Goal: Task Accomplishment & Management: Manage account settings

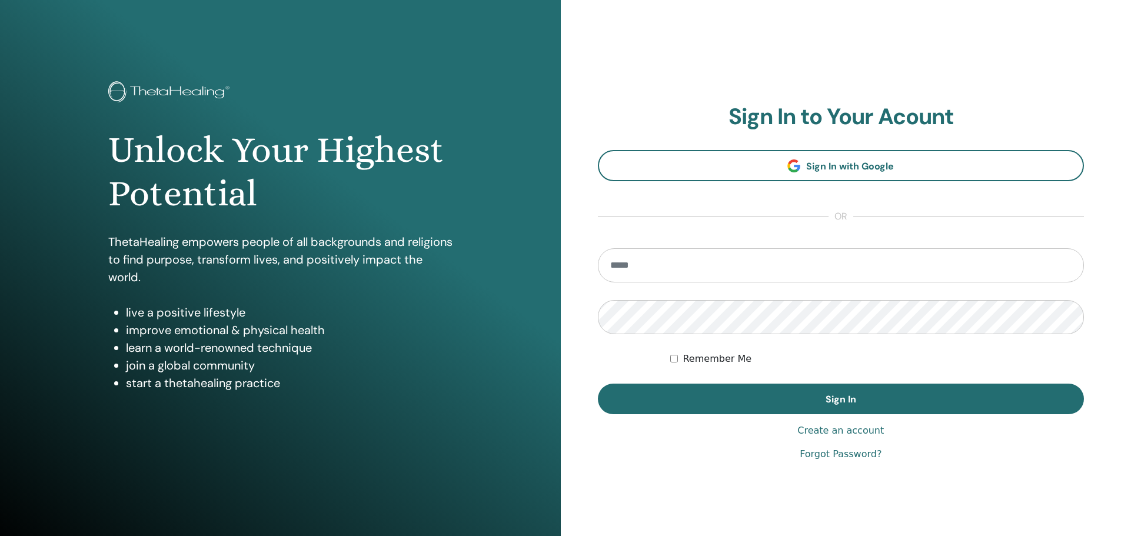
click at [657, 276] on input "email" at bounding box center [841, 265] width 487 height 34
type input "**********"
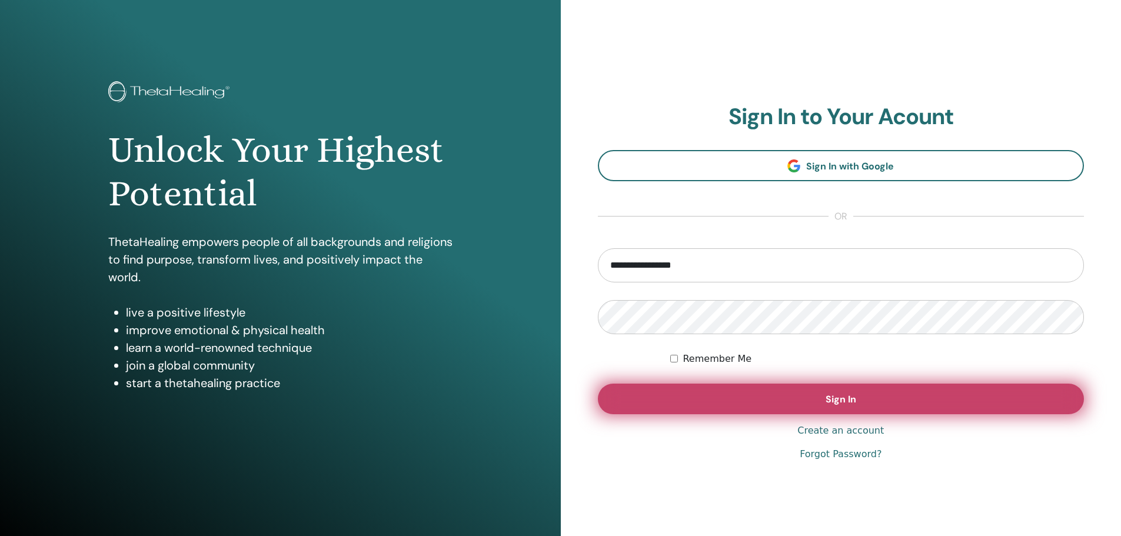
click at [835, 401] on span "Sign In" at bounding box center [841, 399] width 31 height 12
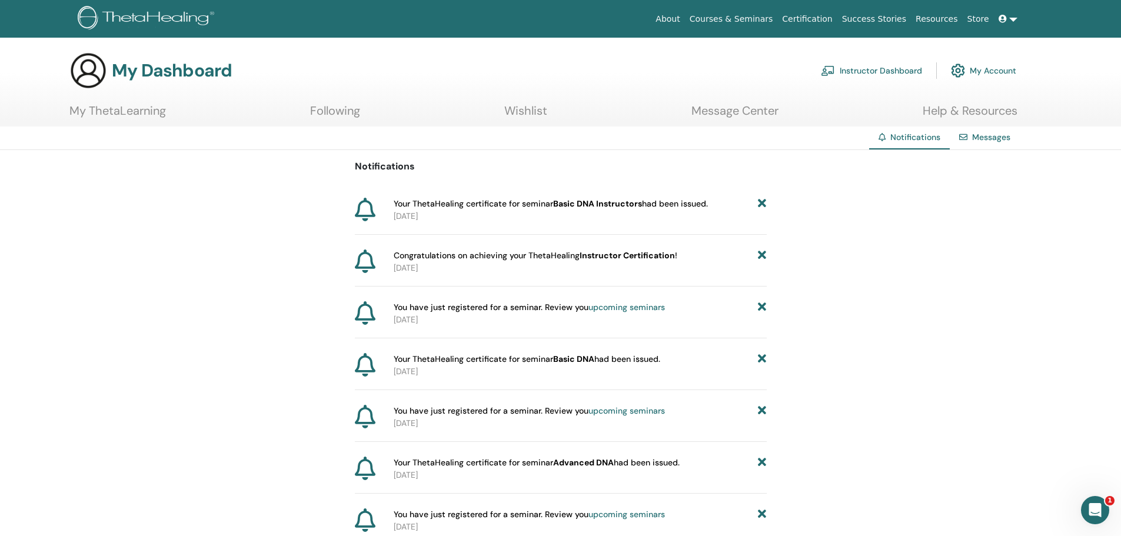
click at [862, 71] on link "Instructor Dashboard" at bounding box center [871, 71] width 101 height 26
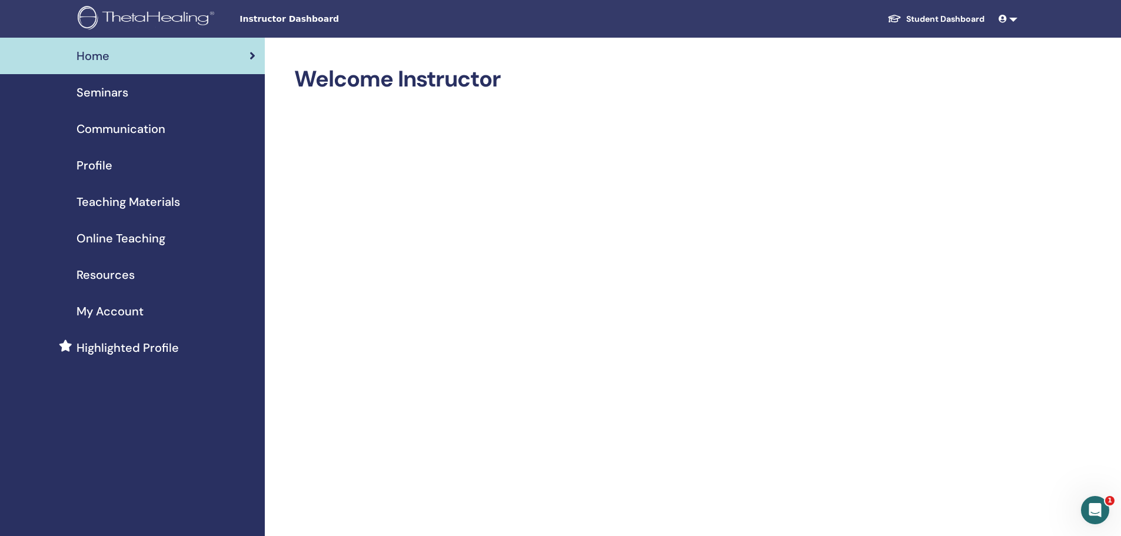
click at [95, 164] on span "Profile" at bounding box center [95, 166] width 36 height 18
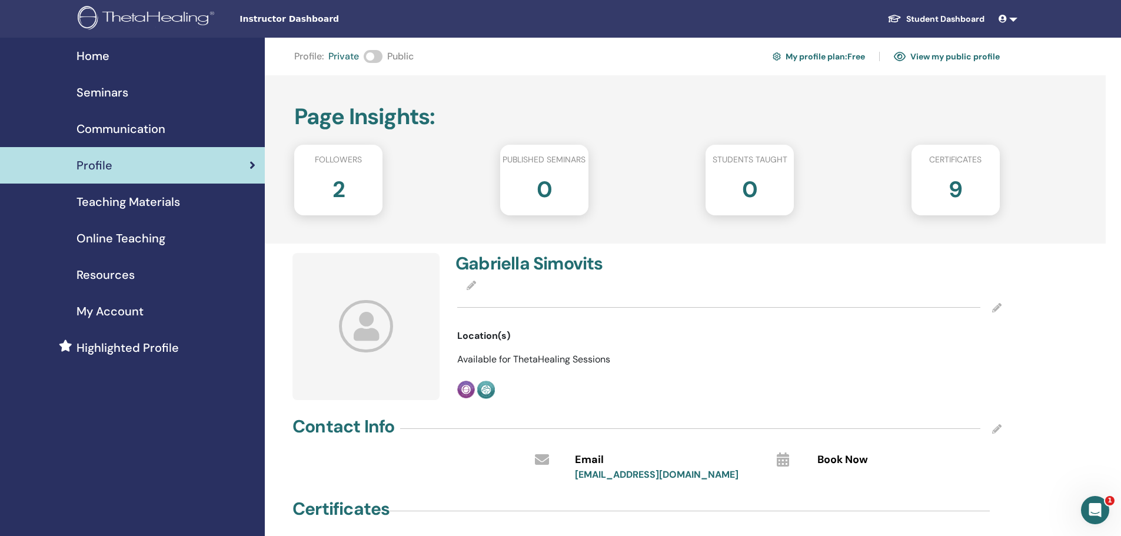
click at [377, 56] on span at bounding box center [373, 56] width 19 height 13
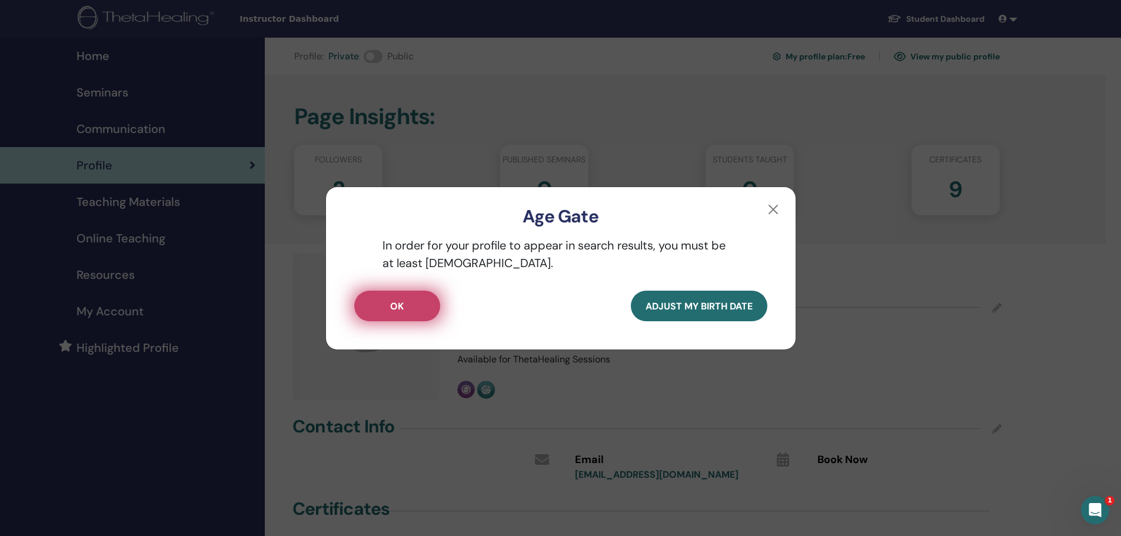
click at [407, 305] on button "OK" at bounding box center [397, 306] width 86 height 31
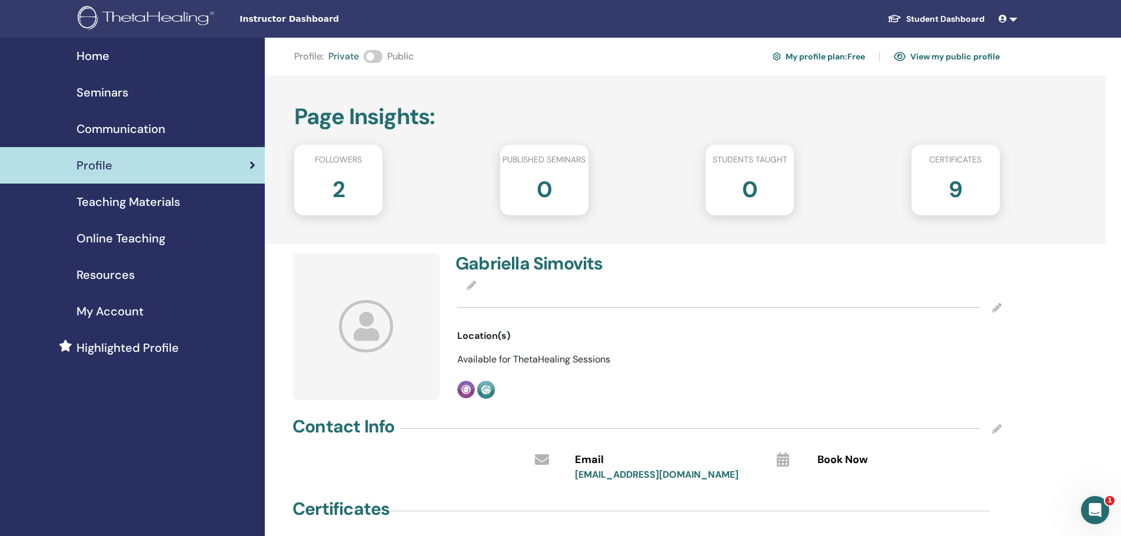
click at [384, 58] on div "Profile : Private Public My profile plan : Free View my public profile" at bounding box center [647, 56] width 706 height 19
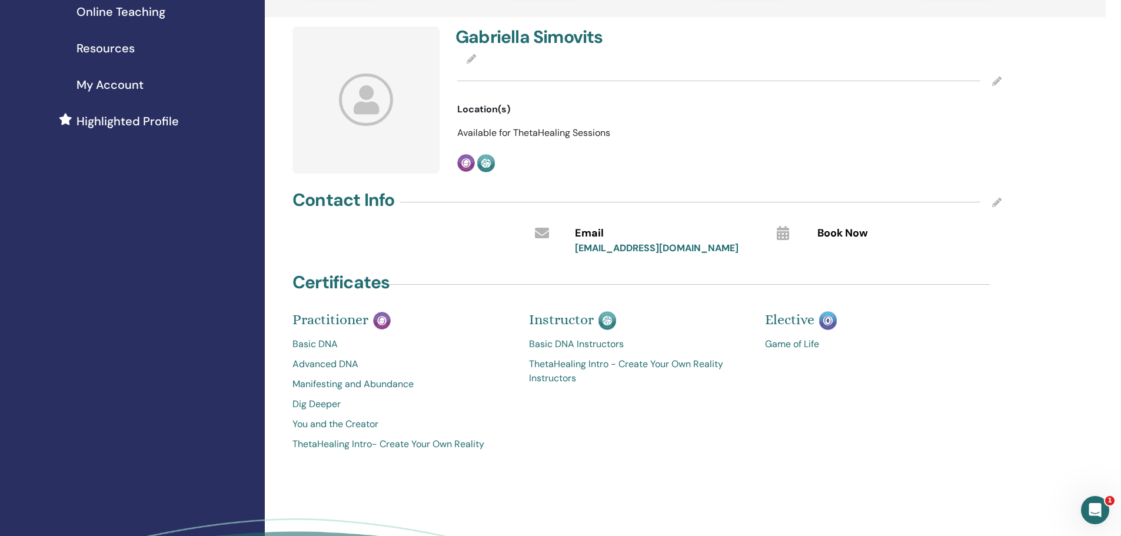
scroll to position [235, 0]
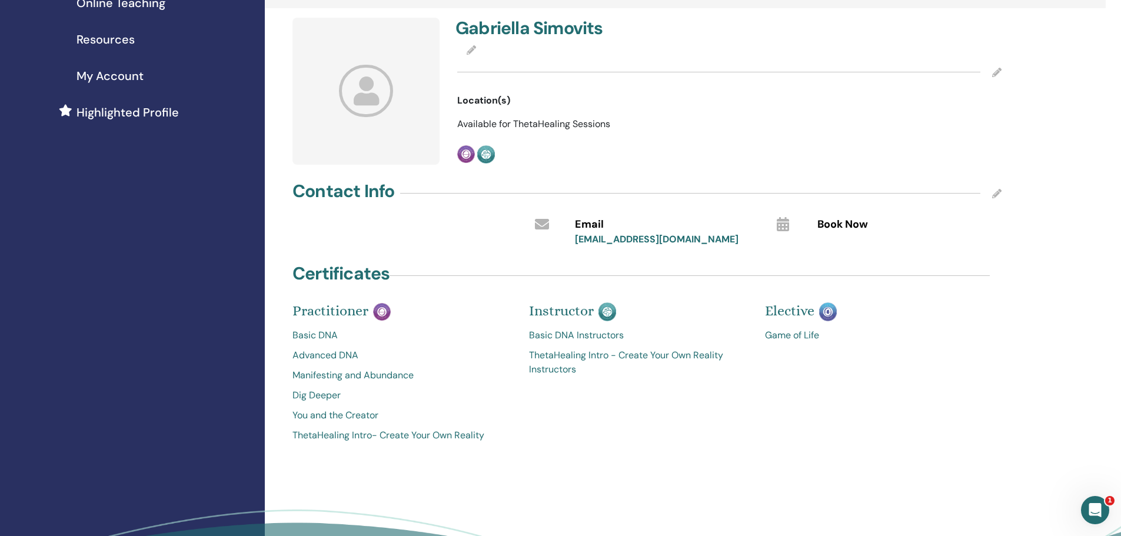
click at [996, 194] on icon at bounding box center [996, 193] width 9 height 9
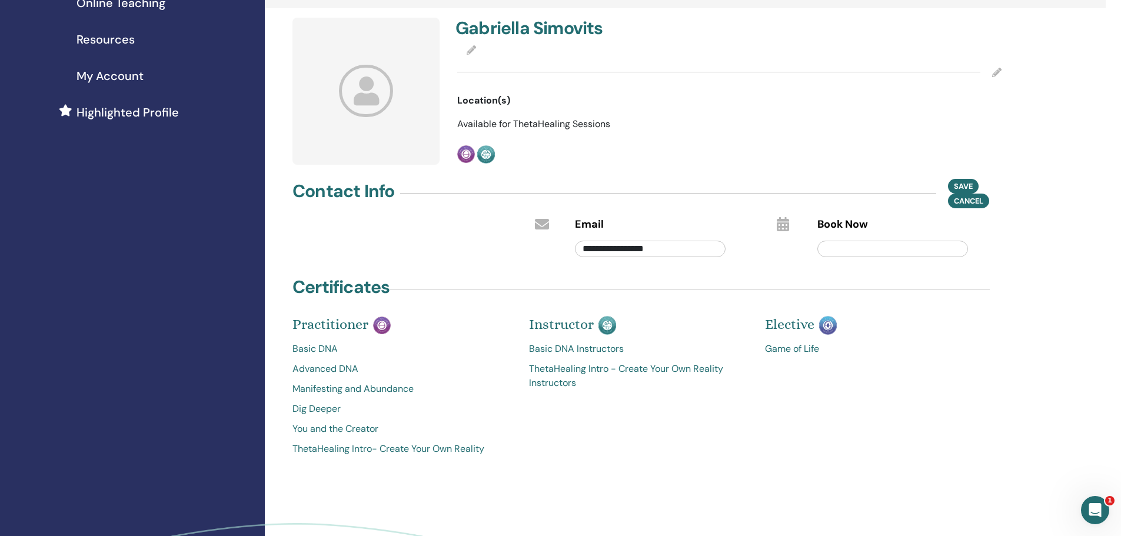
click at [990, 394] on div "Elective Game of Life" at bounding box center [874, 393] width 237 height 138
click at [996, 71] on icon at bounding box center [996, 72] width 9 height 9
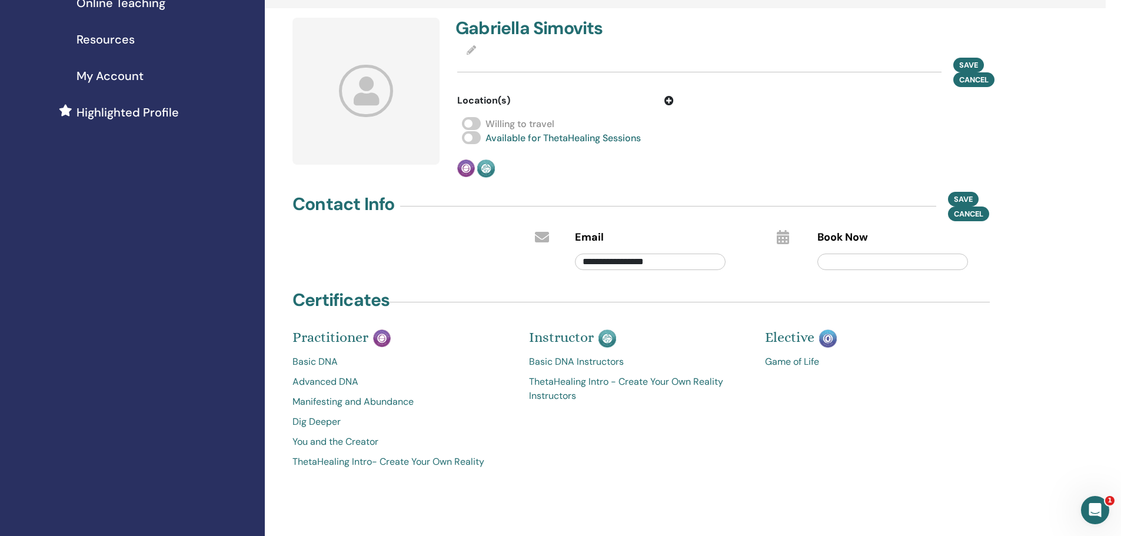
click at [469, 50] on icon at bounding box center [471, 49] width 9 height 9
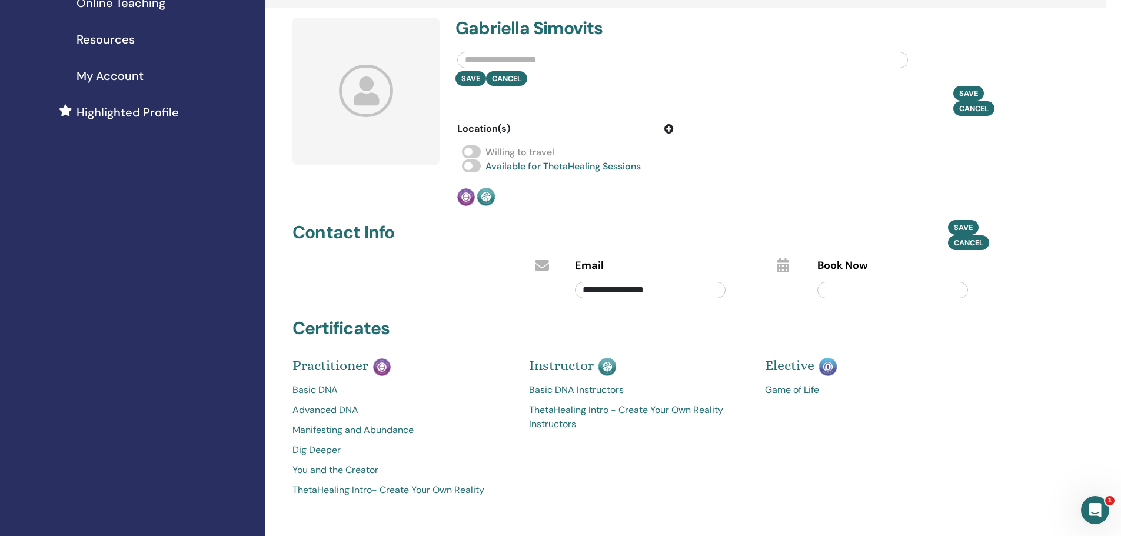
click at [477, 59] on input "text" at bounding box center [682, 60] width 451 height 16
click at [523, 59] on input "text" at bounding box center [682, 60] width 451 height 16
paste input "**********"
type input "**********"
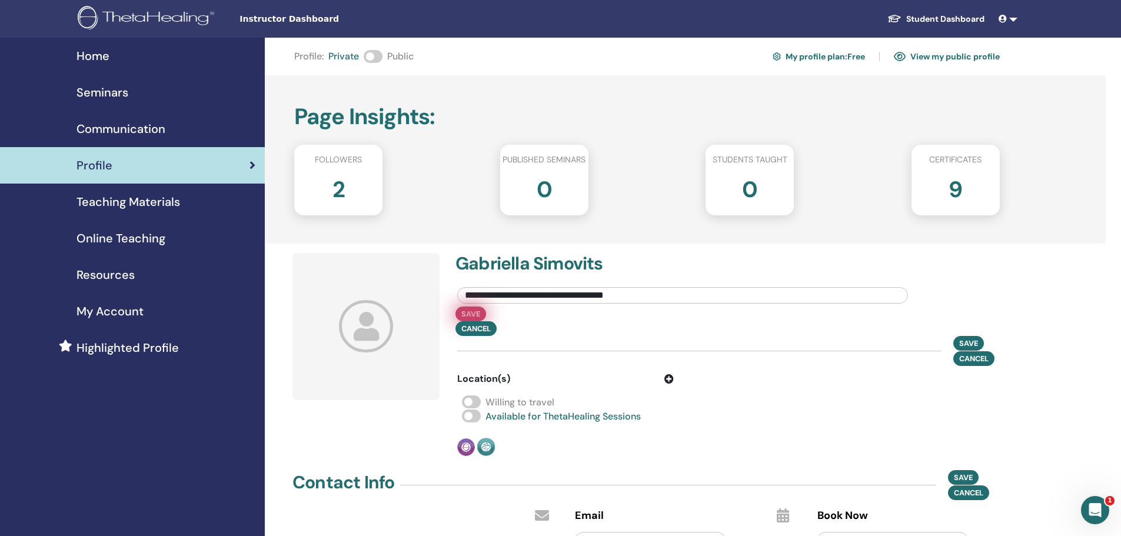
click at [471, 314] on button "Save" at bounding box center [471, 314] width 31 height 15
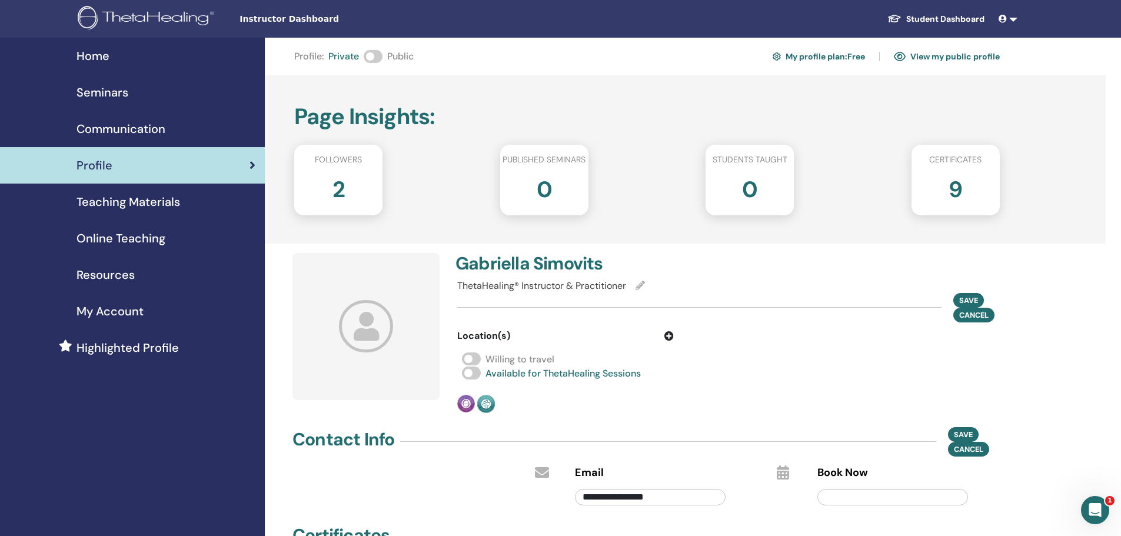
click at [364, 325] on icon at bounding box center [366, 326] width 55 height 52
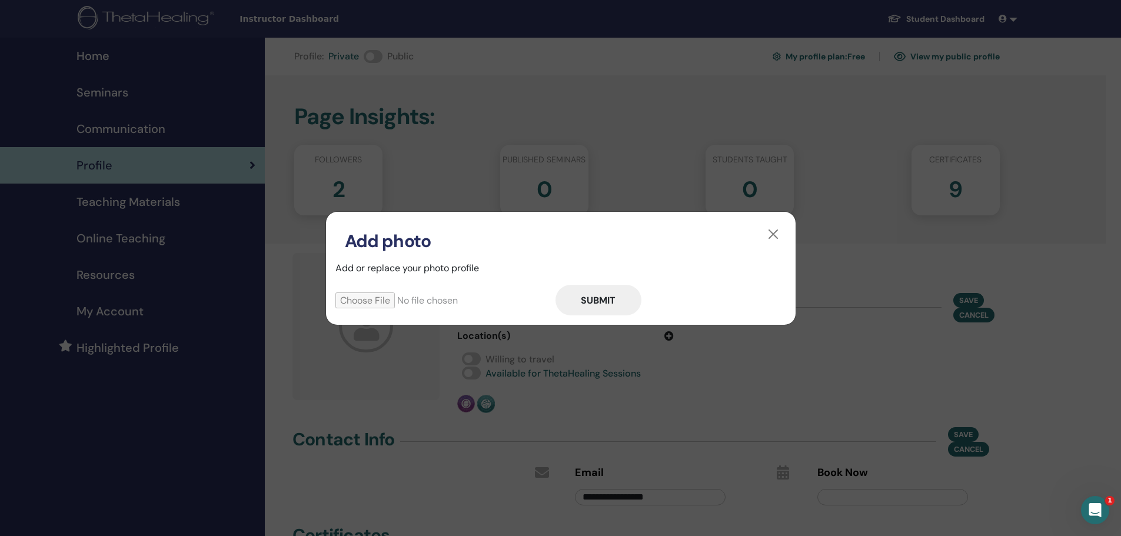
click at [375, 301] on input "file" at bounding box center [445, 301] width 220 height 16
type input "**********"
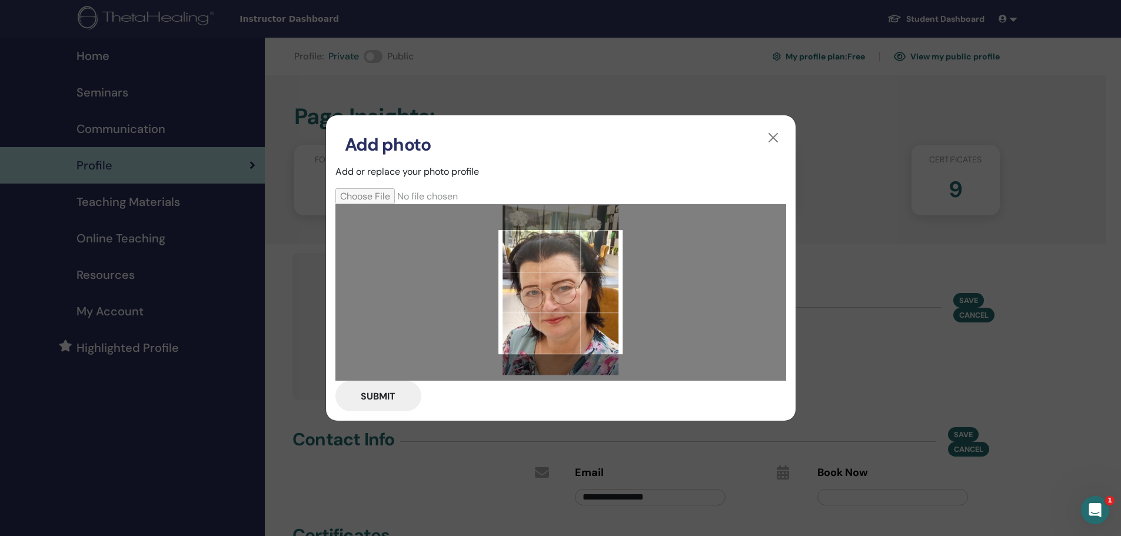
click at [579, 372] on img at bounding box center [560, 289] width 124 height 177
click at [608, 370] on img at bounding box center [560, 289] width 124 height 177
click at [377, 394] on button "Submit" at bounding box center [378, 396] width 86 height 31
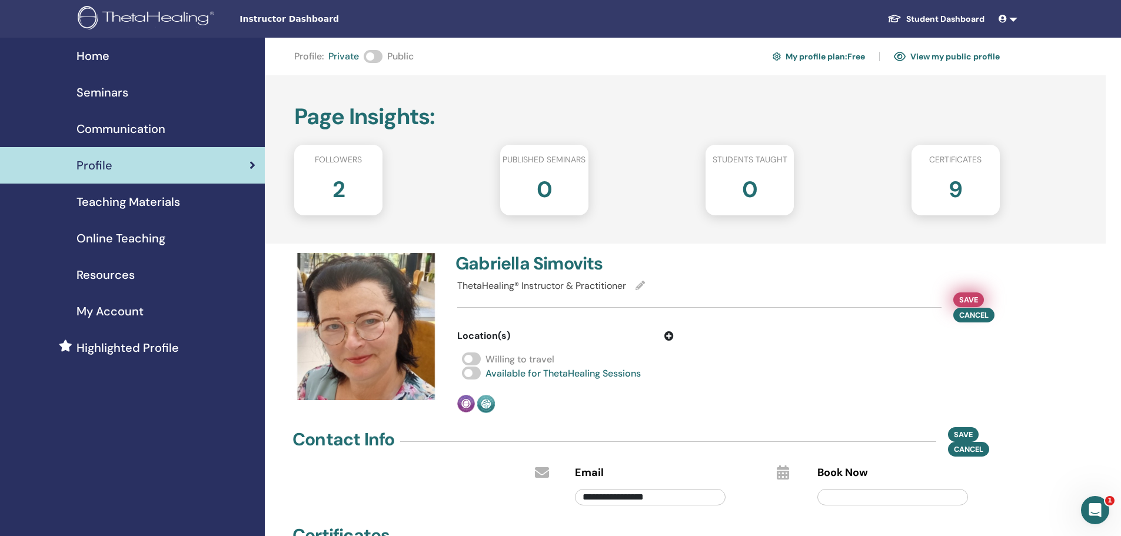
click at [968, 300] on span "Save" at bounding box center [968, 300] width 19 height 12
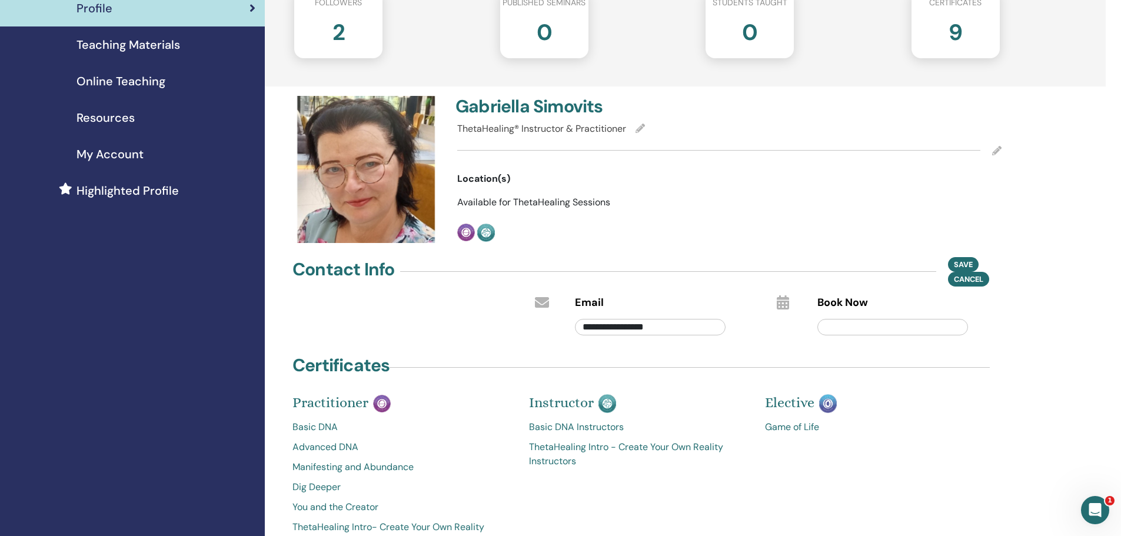
scroll to position [78, 0]
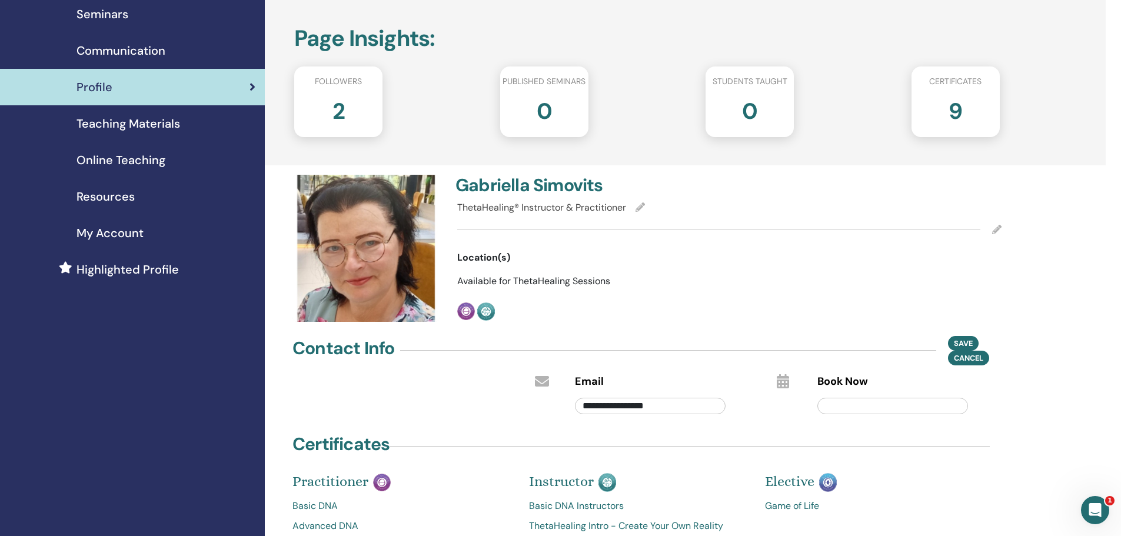
click at [998, 230] on icon at bounding box center [996, 229] width 9 height 9
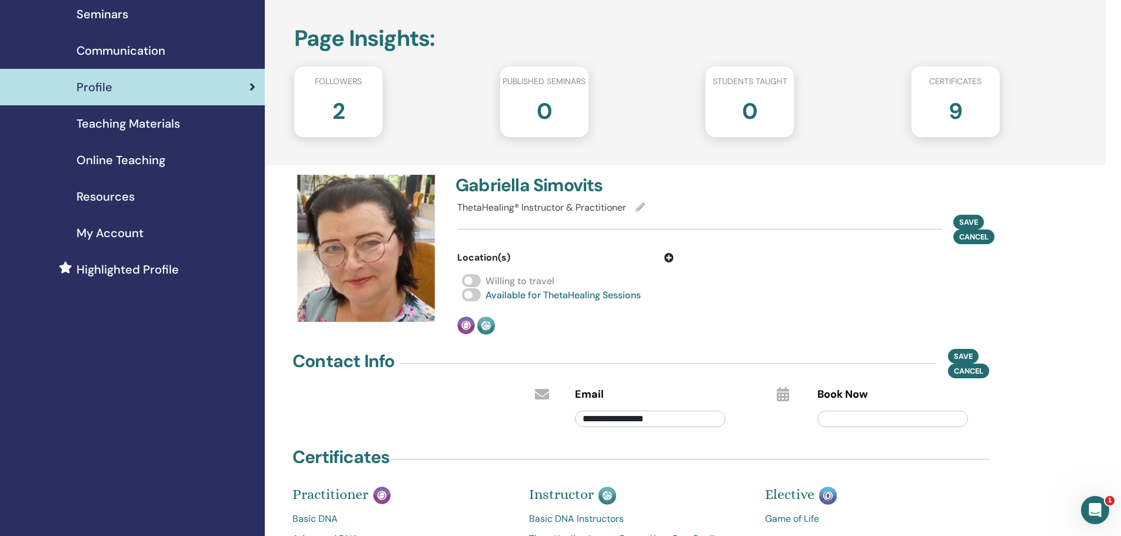
click at [1010, 303] on div "**********" at bounding box center [685, 385] width 841 height 852
click at [1008, 300] on div "Gabriella Simovits ThetaHealing® Instructor & Practitioner Save Cancel Location…" at bounding box center [729, 255] width 559 height 160
click at [979, 237] on span "Cancel" at bounding box center [973, 237] width 29 height 12
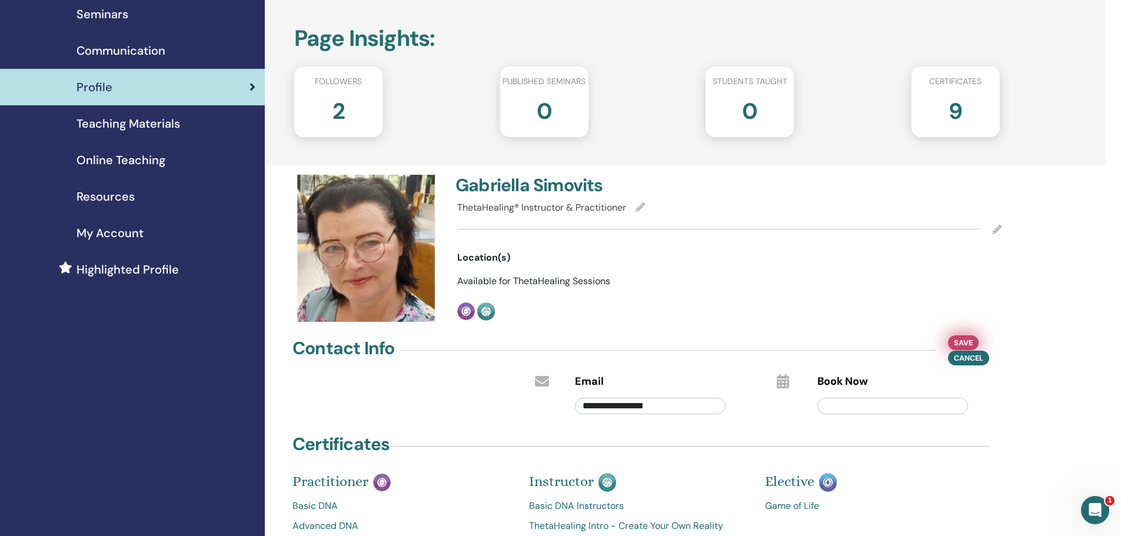
click at [963, 344] on span "Save" at bounding box center [963, 343] width 19 height 12
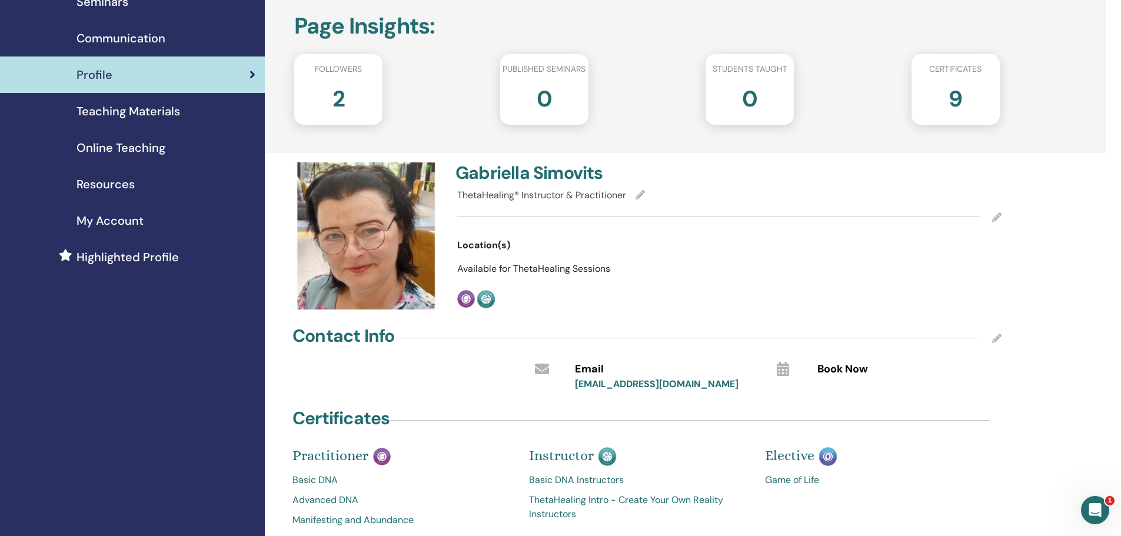
scroll to position [0, 0]
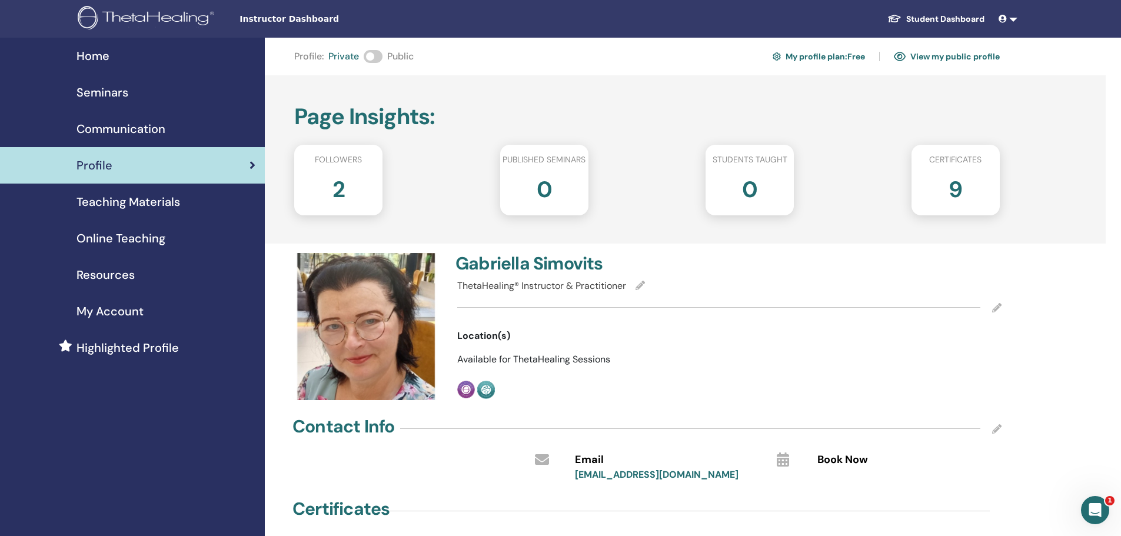
click at [377, 58] on span at bounding box center [373, 56] width 19 height 13
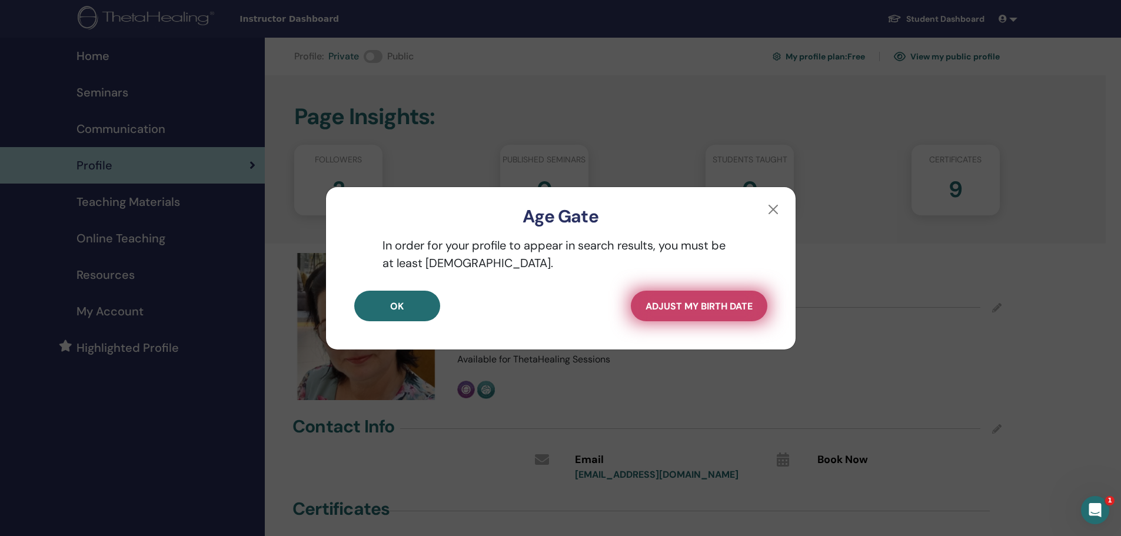
click at [696, 305] on span "Adjust my Birth Date" at bounding box center [699, 306] width 107 height 12
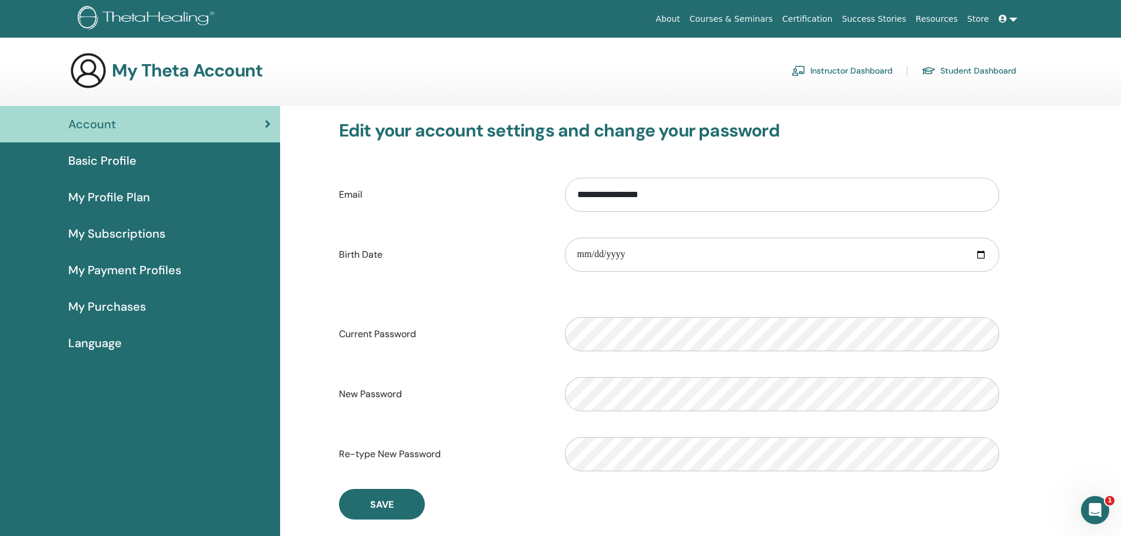
click at [110, 160] on span "Basic Profile" at bounding box center [102, 161] width 68 height 18
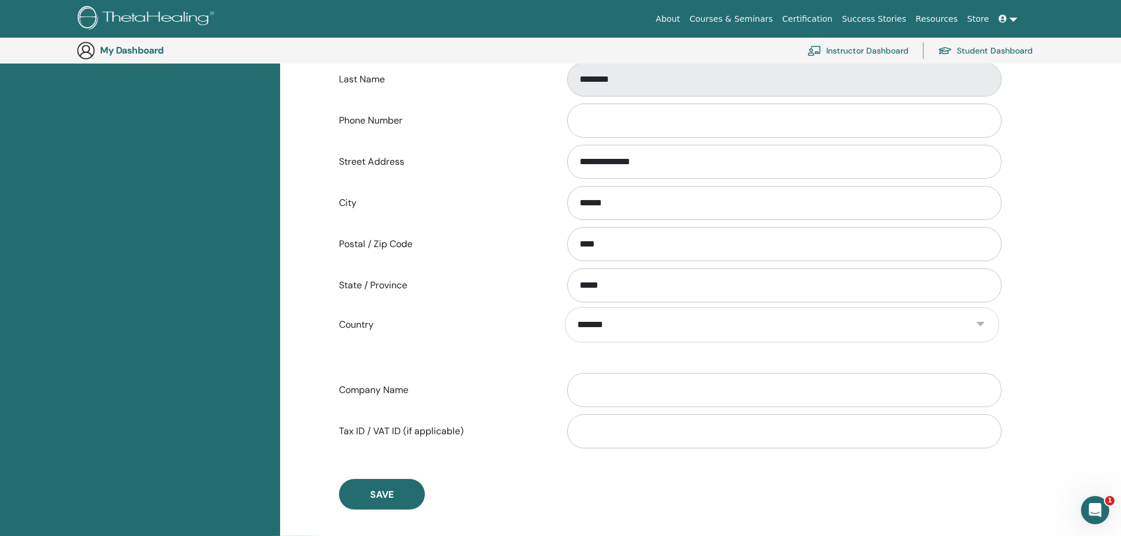
scroll to position [261, 0]
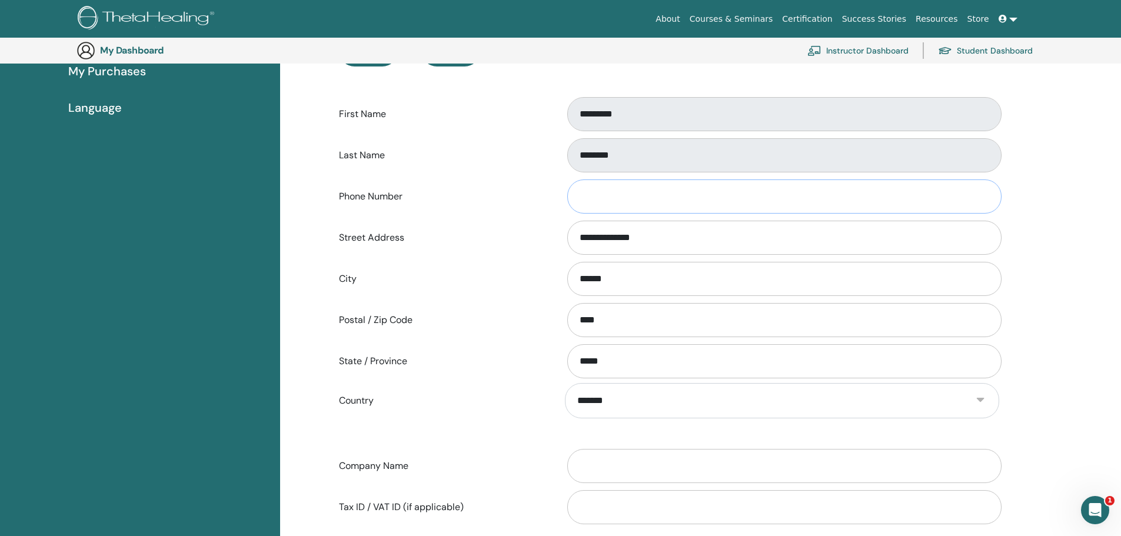
click at [604, 197] on input "Phone Number" at bounding box center [784, 197] width 434 height 34
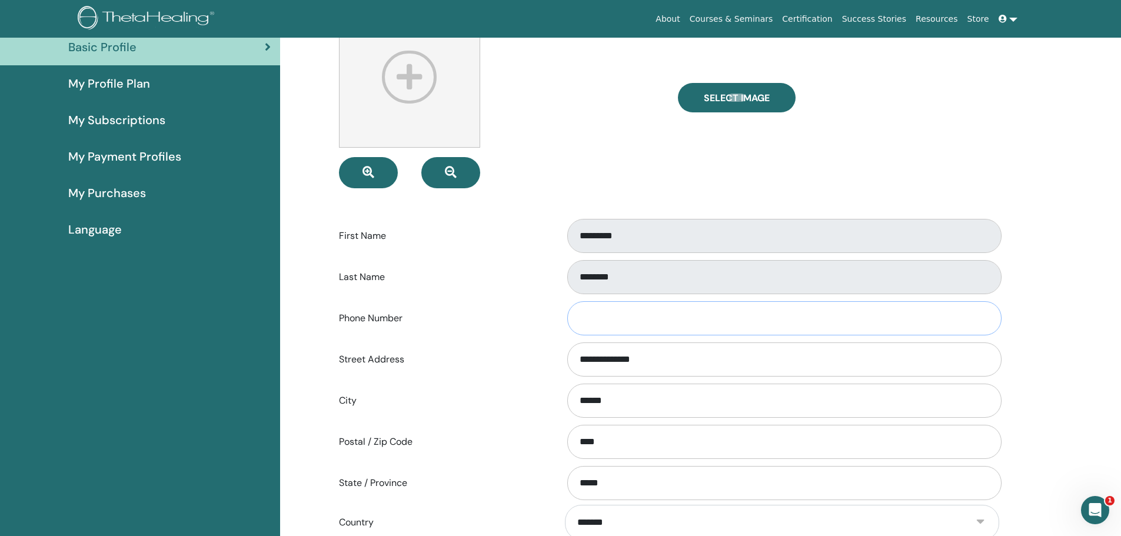
scroll to position [0, 0]
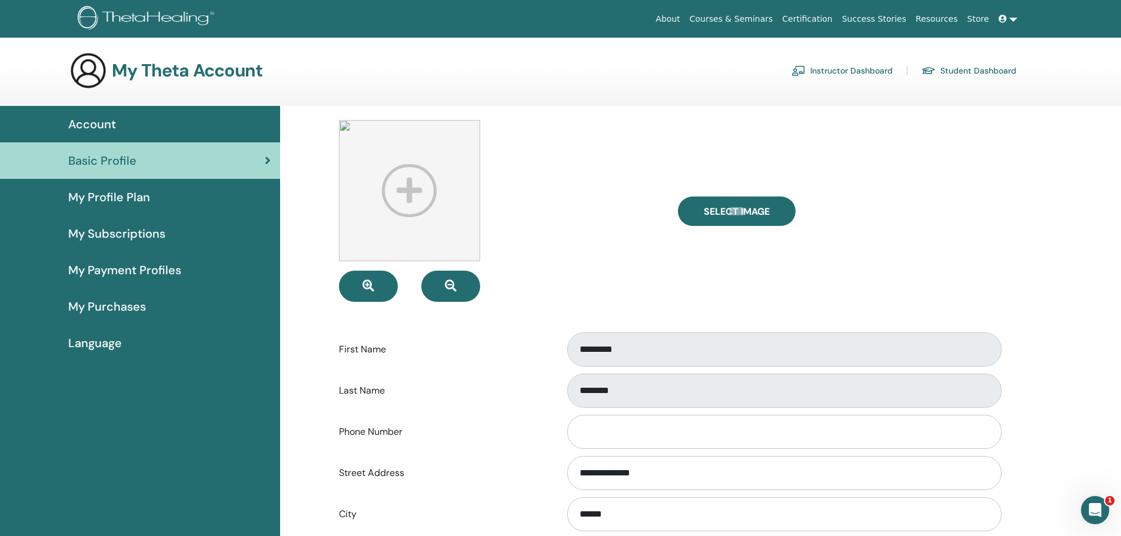
click at [98, 195] on span "My Profile Plan" at bounding box center [109, 197] width 82 height 18
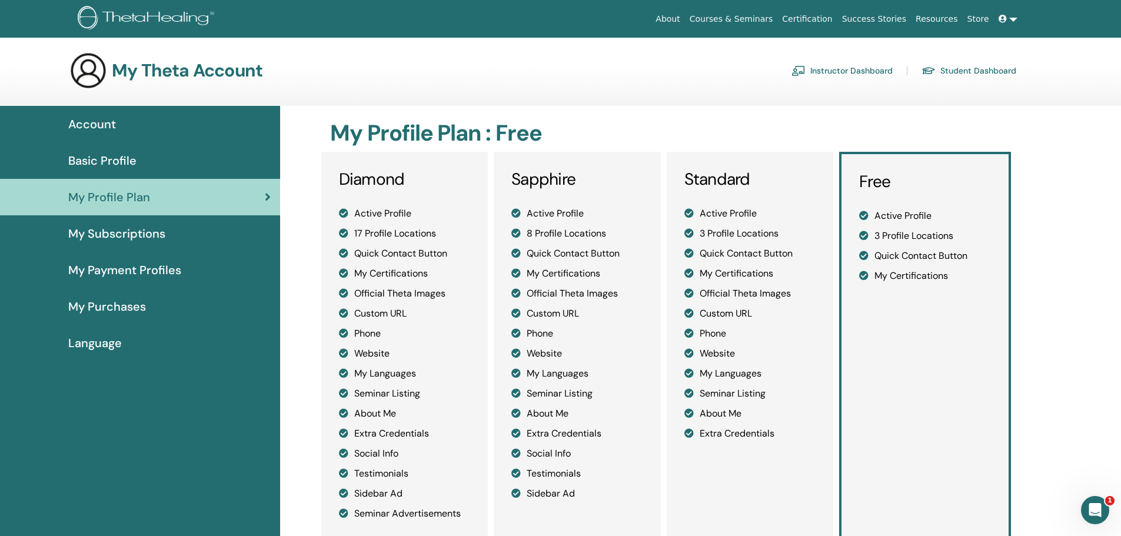
click at [109, 233] on span "My Subscriptions" at bounding box center [116, 234] width 97 height 18
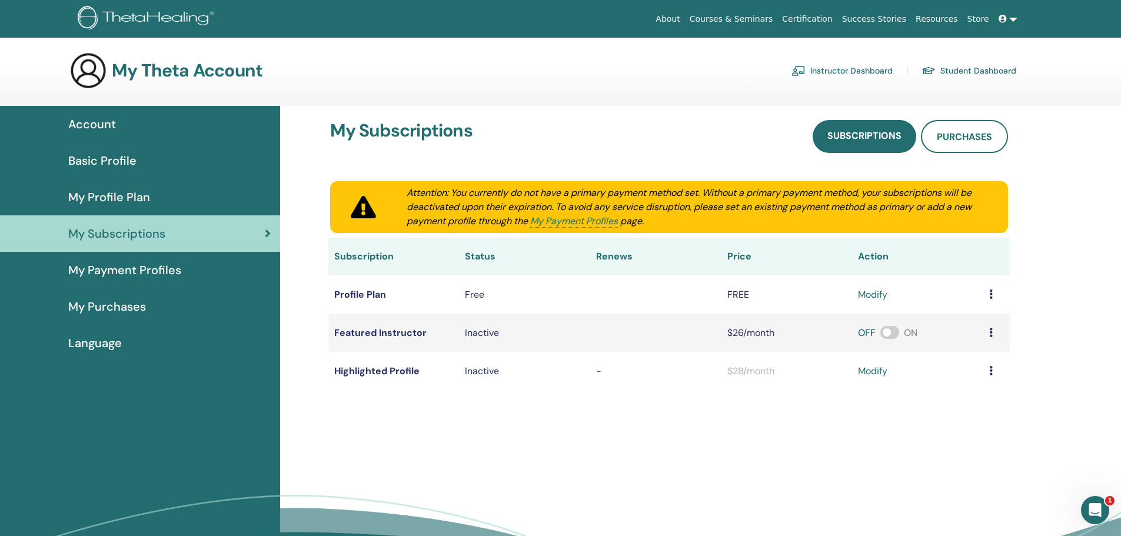
click at [132, 270] on span "My Payment Profiles" at bounding box center [124, 270] width 113 height 18
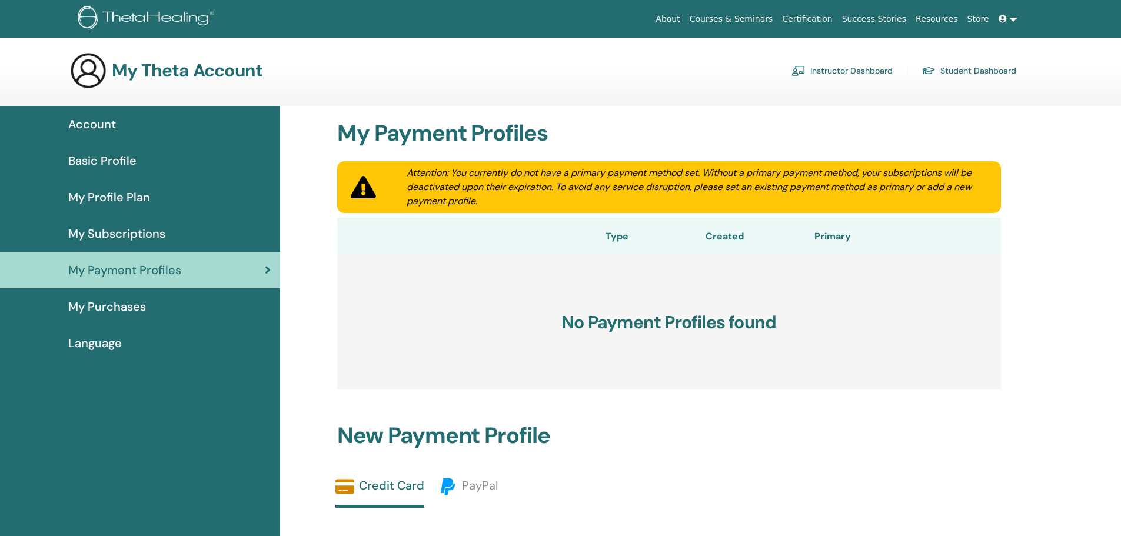
click at [117, 307] on span "My Purchases" at bounding box center [107, 307] width 78 height 18
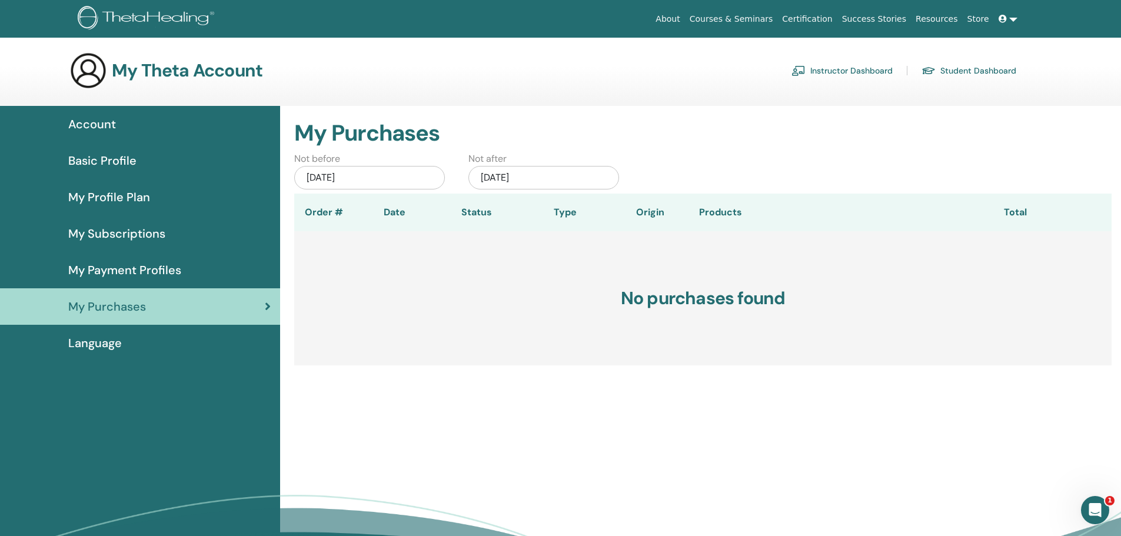
click at [93, 125] on span "Account" at bounding box center [92, 124] width 48 height 18
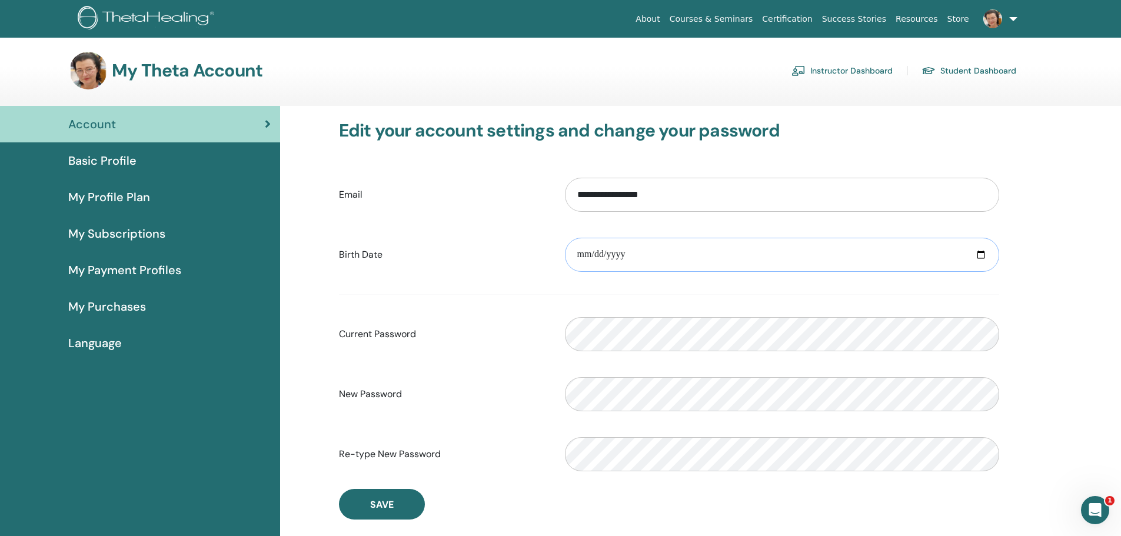
click at [596, 255] on input "date" at bounding box center [782, 255] width 434 height 34
click at [610, 254] on input "date" at bounding box center [782, 255] width 434 height 34
type input "**********"
click at [1015, 265] on div "**********" at bounding box center [669, 320] width 706 height 428
click at [380, 509] on span "Save" at bounding box center [382, 504] width 24 height 12
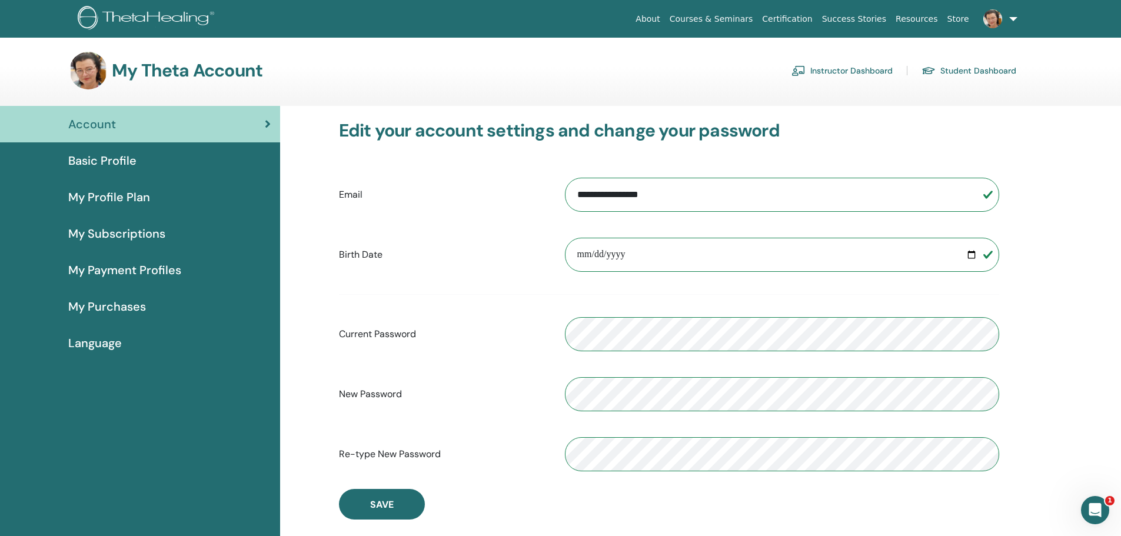
click at [1095, 508] on icon "Intercom üzenőfelület megnyitása" at bounding box center [1095, 510] width 19 height 19
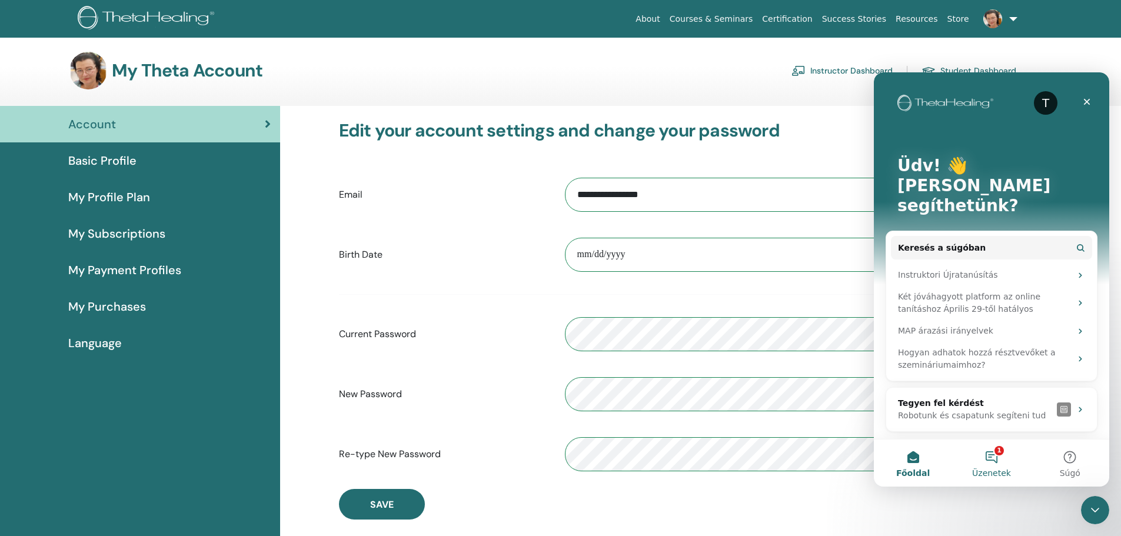
click at [993, 452] on button "1 Üzenetek" at bounding box center [991, 463] width 78 height 47
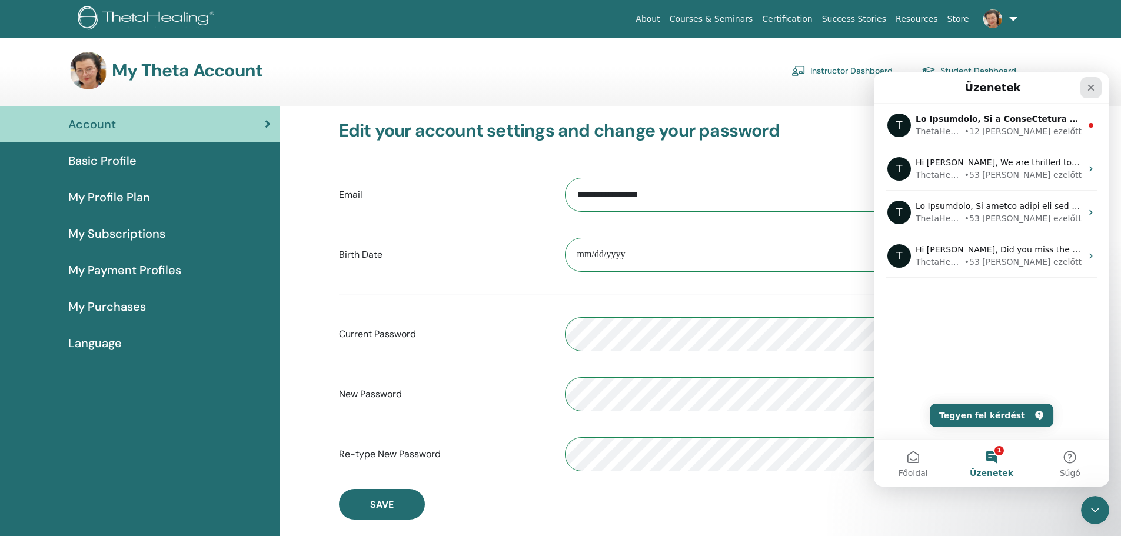
click at [1091, 85] on icon "Bezárás" at bounding box center [1090, 87] width 9 height 9
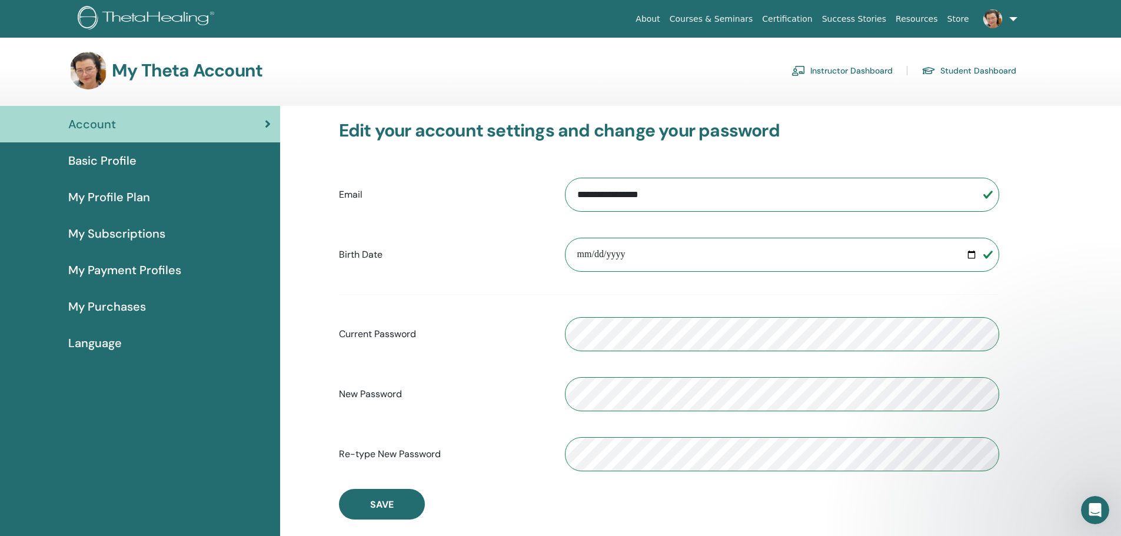
click at [98, 156] on span "Basic Profile" at bounding box center [102, 161] width 68 height 18
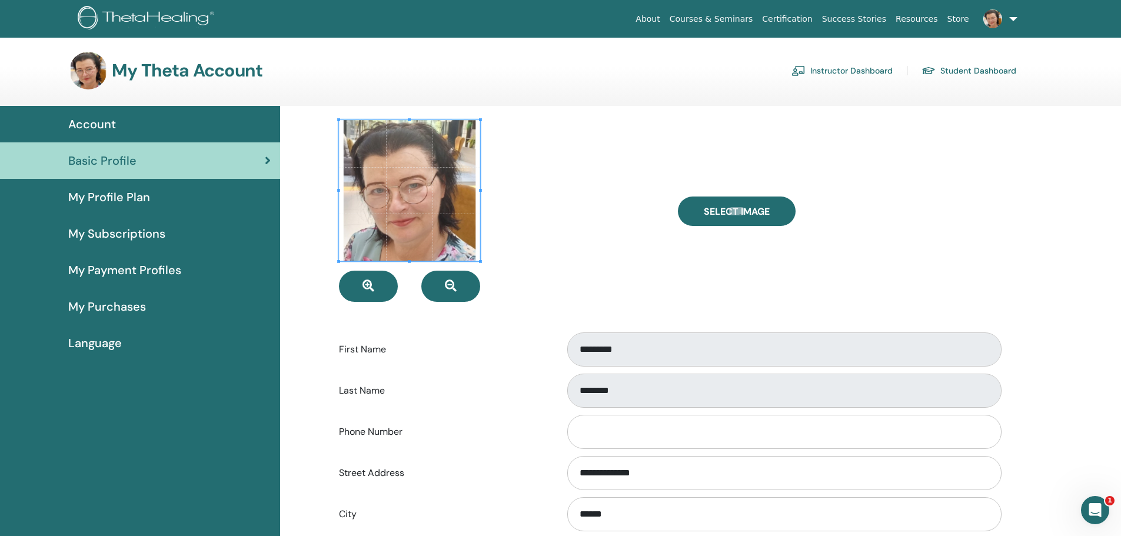
click at [97, 120] on span "Account" at bounding box center [92, 124] width 48 height 18
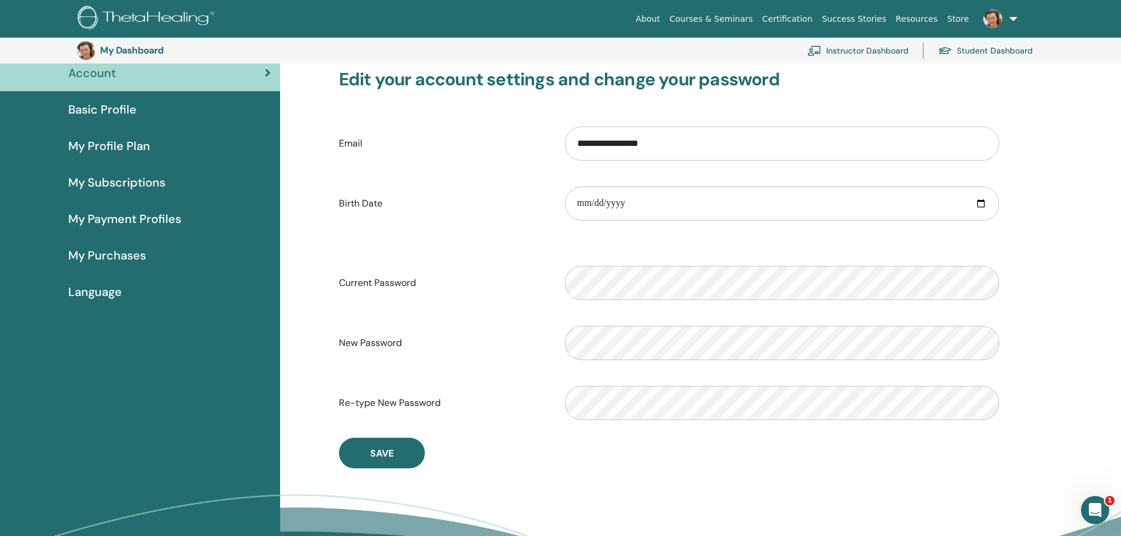
scroll to position [183, 0]
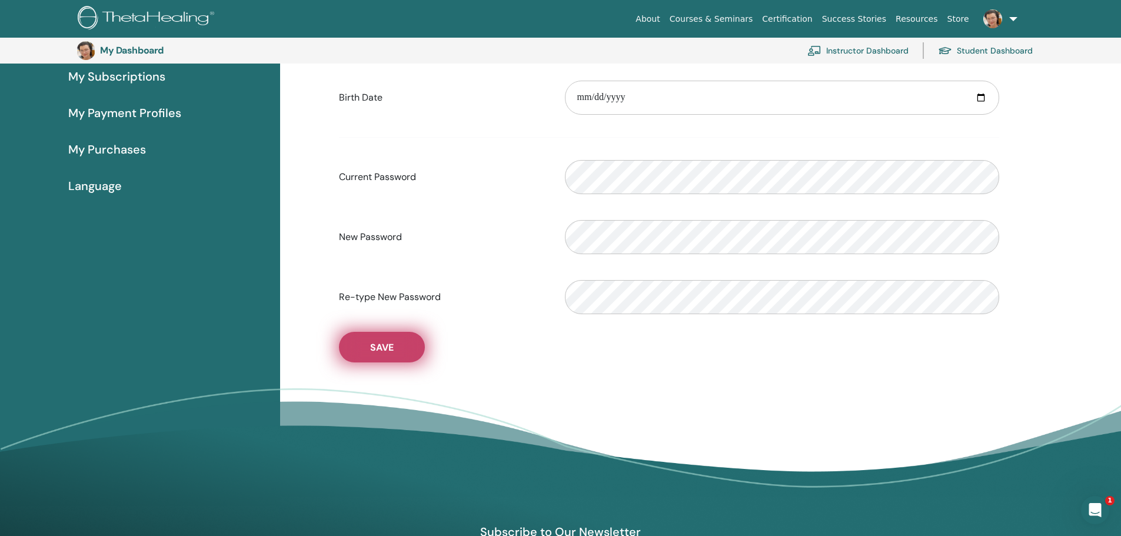
click at [382, 347] on span "Save" at bounding box center [382, 347] width 24 height 12
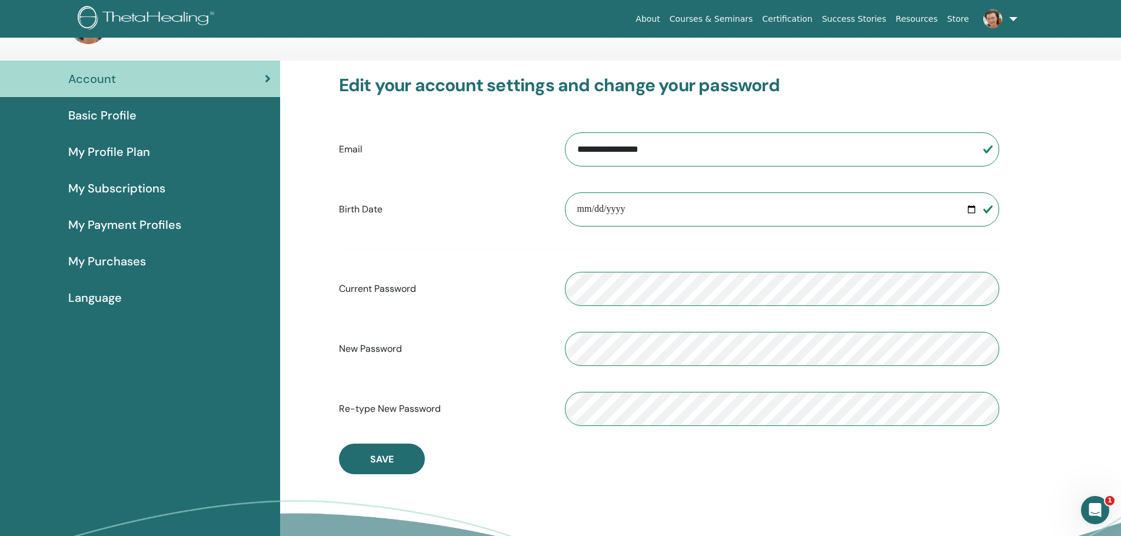
scroll to position [0, 0]
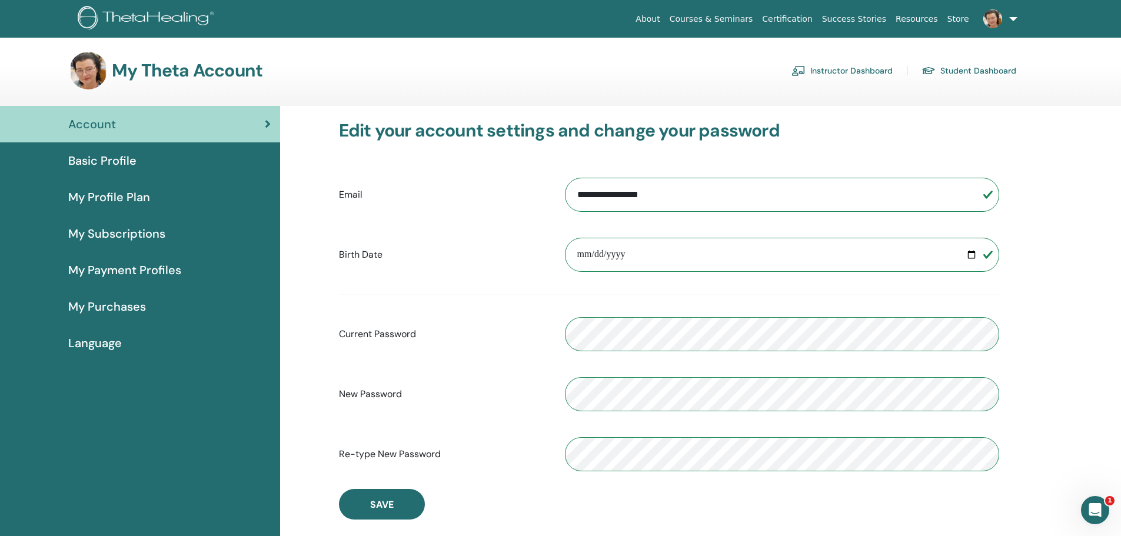
click at [119, 157] on span "Basic Profile" at bounding box center [102, 161] width 68 height 18
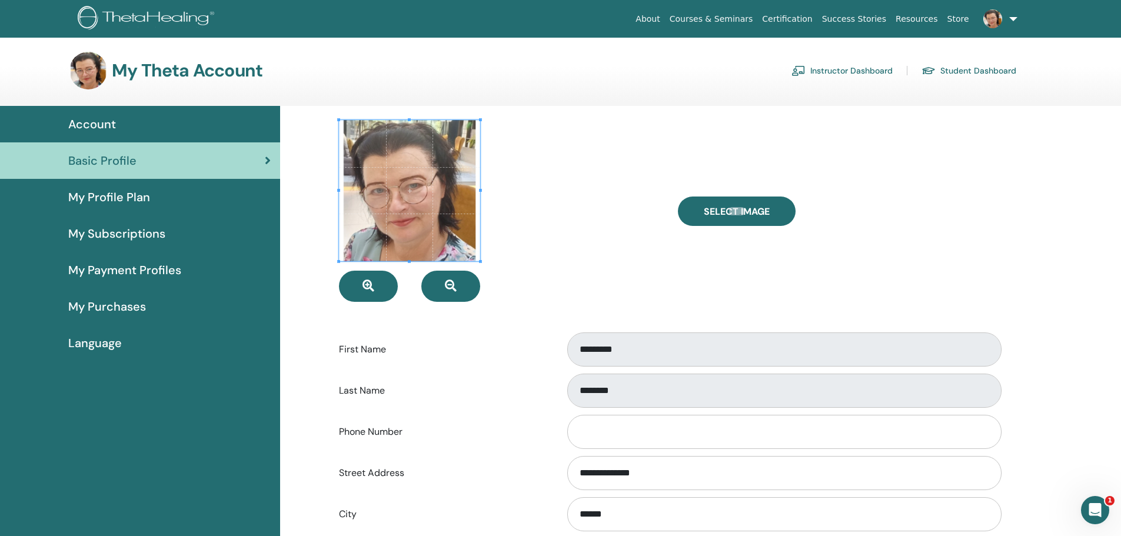
click at [1012, 17] on link at bounding box center [998, 19] width 48 height 38
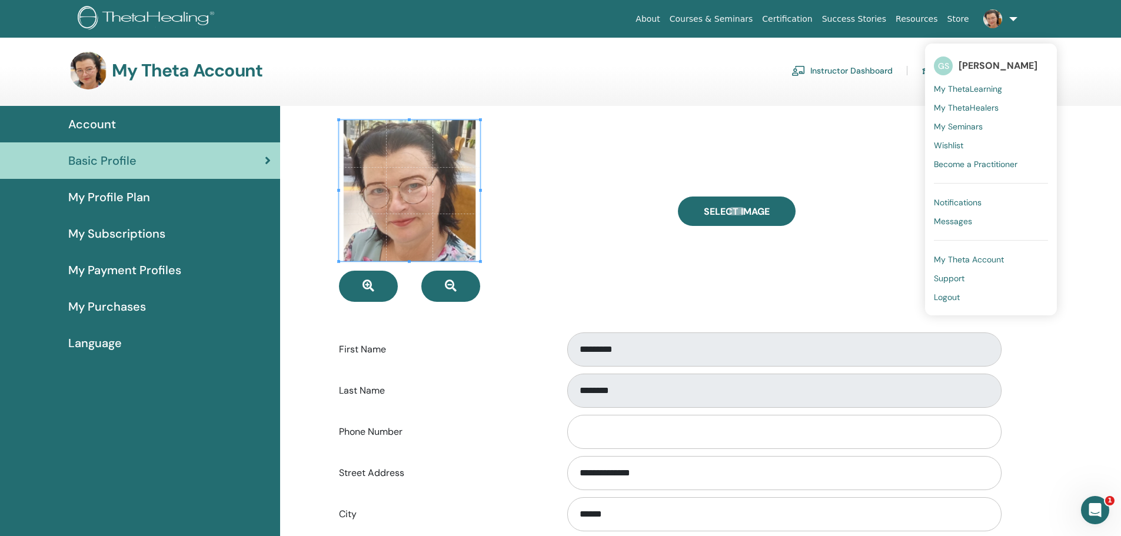
click at [570, 157] on div at bounding box center [499, 211] width 339 height 182
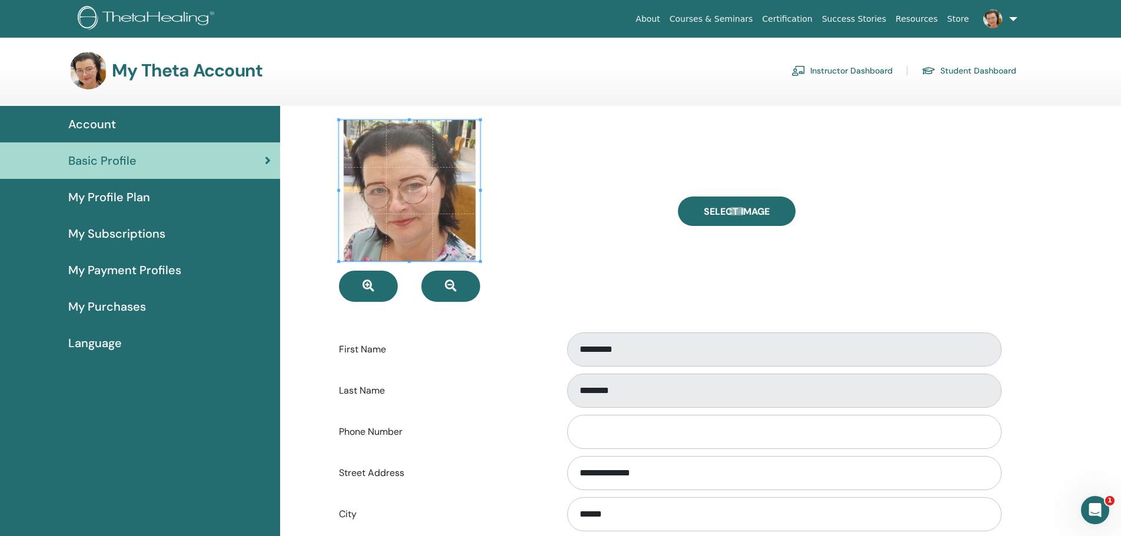
click at [1012, 16] on link at bounding box center [998, 19] width 48 height 38
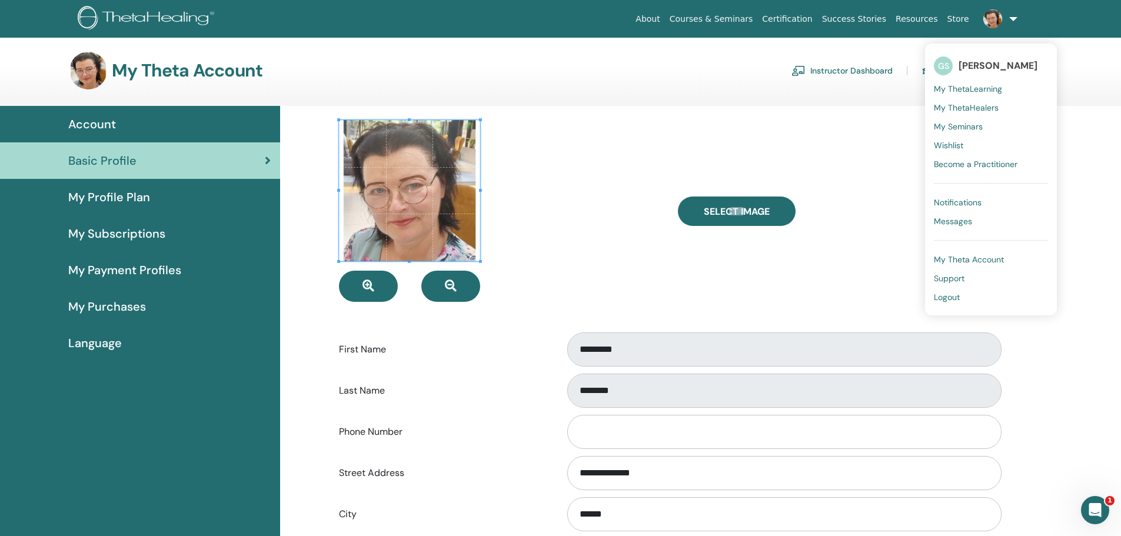
click at [983, 258] on span "My Theta Account" at bounding box center [969, 259] width 70 height 11
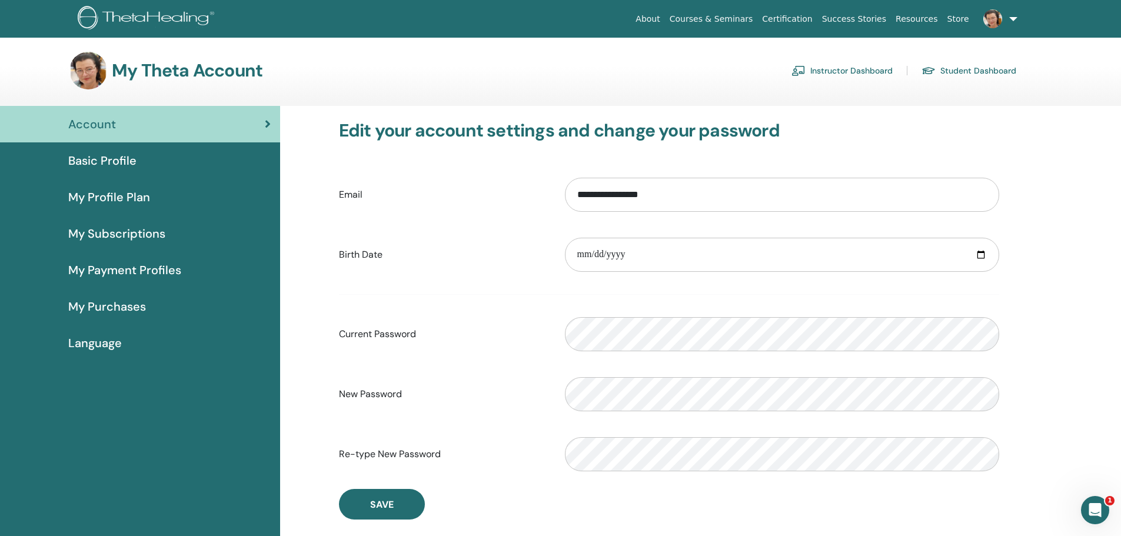
click at [104, 161] on span "Basic Profile" at bounding box center [102, 161] width 68 height 18
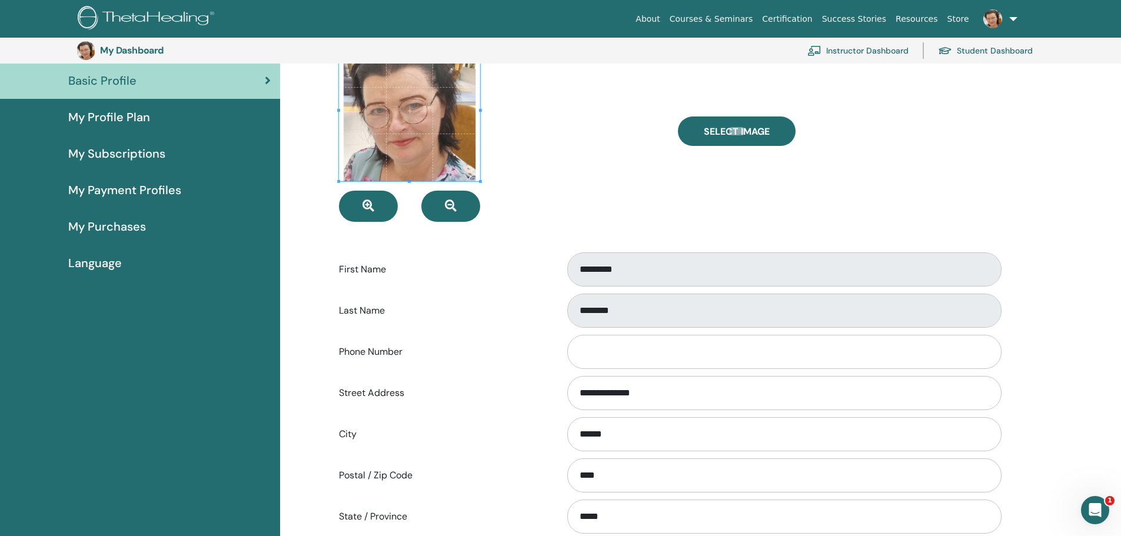
scroll to position [104, 0]
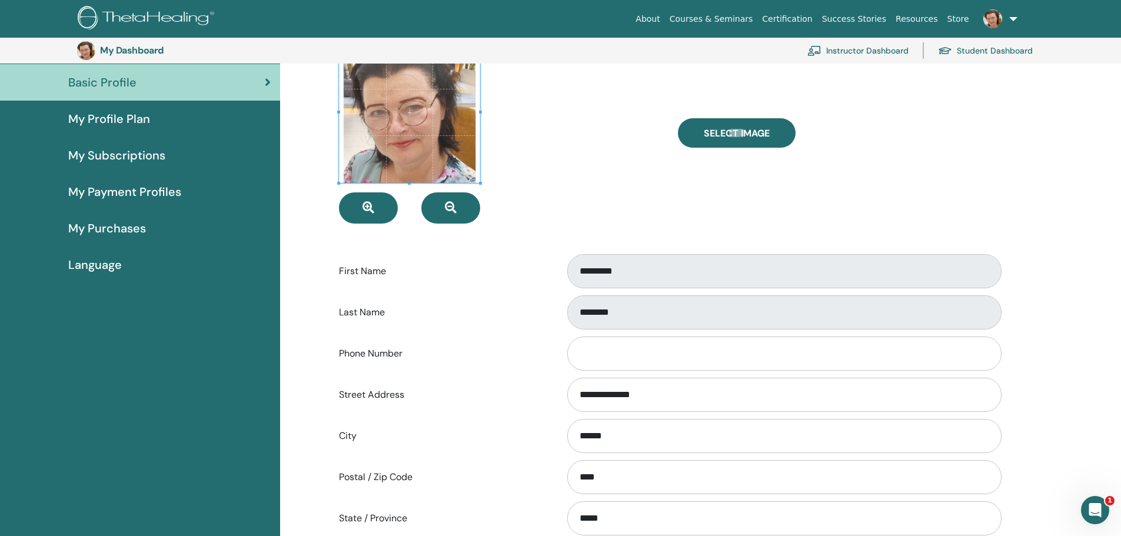
click at [97, 263] on span "Language" at bounding box center [95, 265] width 54 height 18
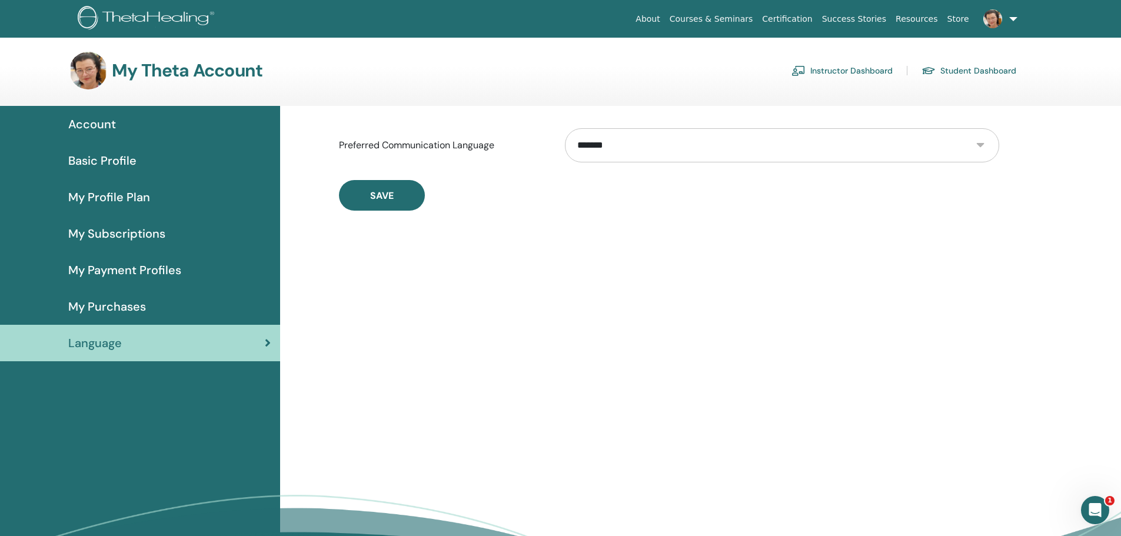
click at [980, 146] on select "**********" at bounding box center [782, 145] width 434 height 34
select select "***"
click at [565, 128] on select "**********" at bounding box center [782, 145] width 434 height 34
click at [388, 194] on span "Save" at bounding box center [382, 196] width 24 height 12
click at [104, 198] on span "Saját profil terv" at bounding box center [111, 197] width 86 height 18
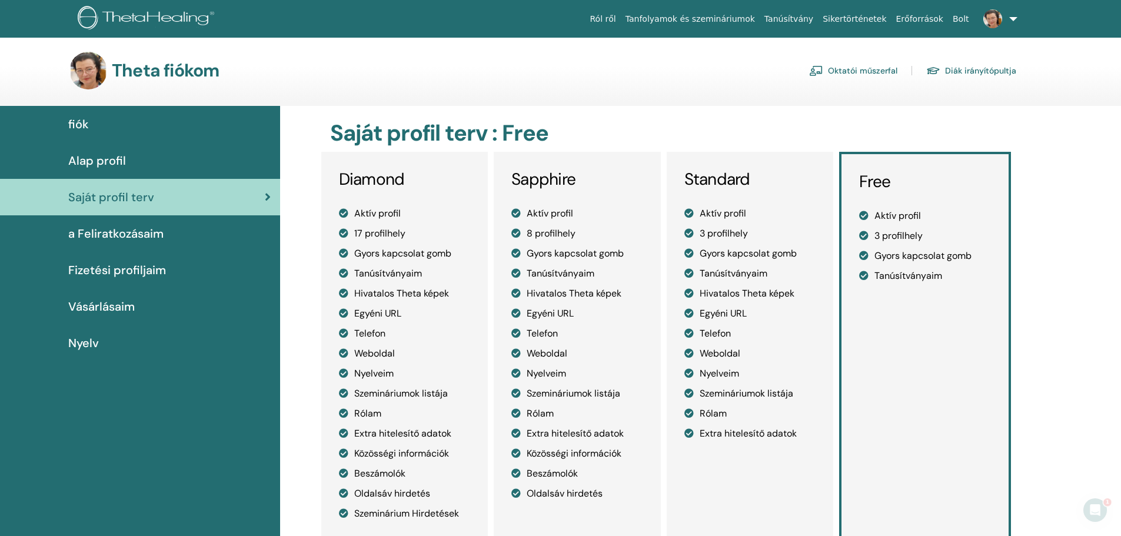
click at [92, 156] on span "Alap profil" at bounding box center [97, 161] width 58 height 18
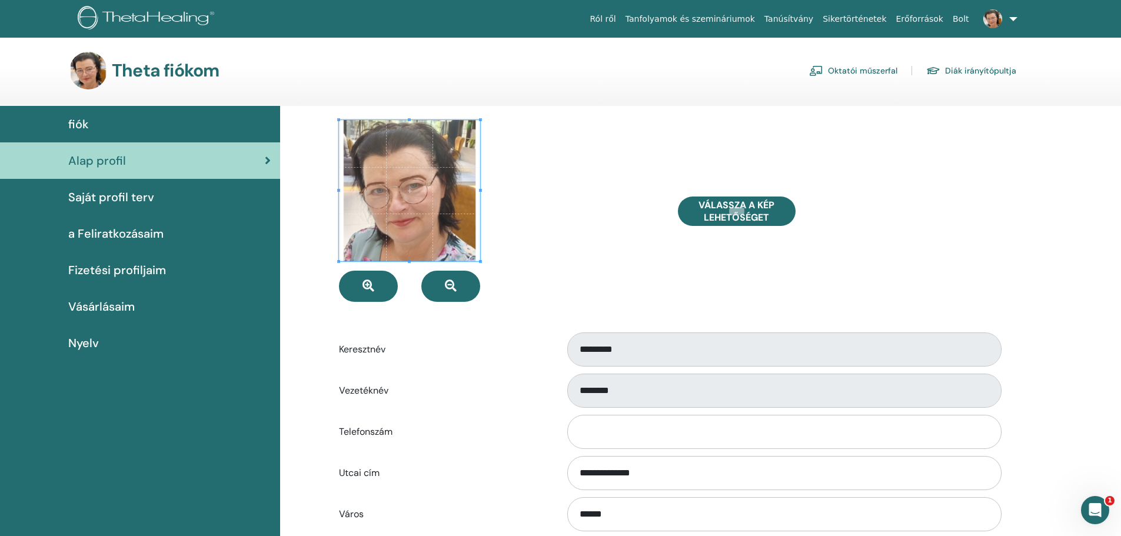
click at [1011, 17] on link at bounding box center [998, 19] width 48 height 38
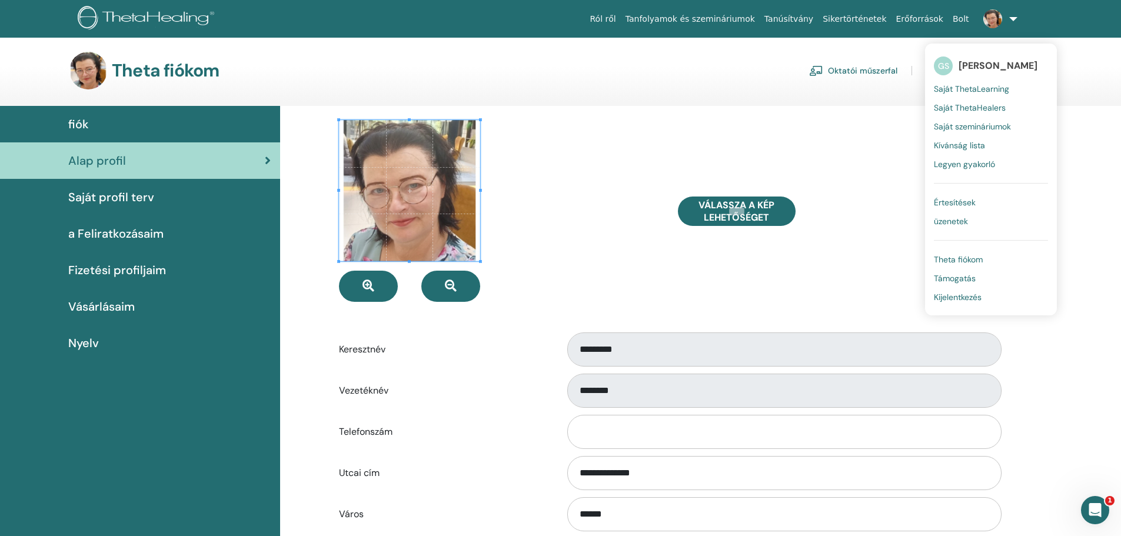
drag, startPoint x: 538, startPoint y: 158, endPoint x: 589, endPoint y: 75, distance: 97.7
click at [539, 158] on div at bounding box center [499, 211] width 339 height 182
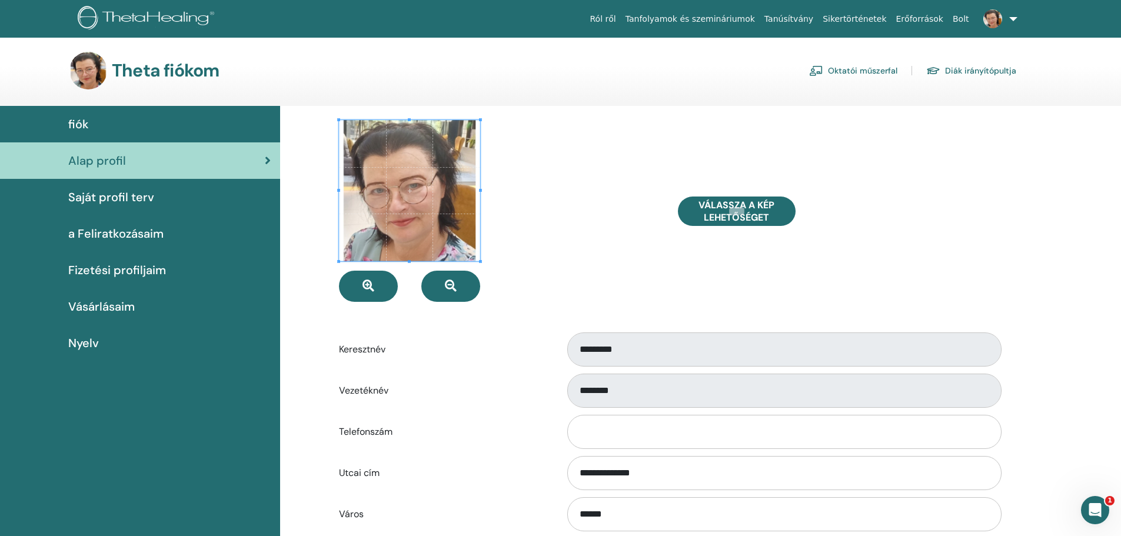
click at [547, 173] on div at bounding box center [499, 211] width 339 height 182
click at [480, 383] on label "Vezetéknév" at bounding box center [443, 391] width 226 height 22
click at [90, 197] on span "Saját profil terv" at bounding box center [111, 197] width 86 height 18
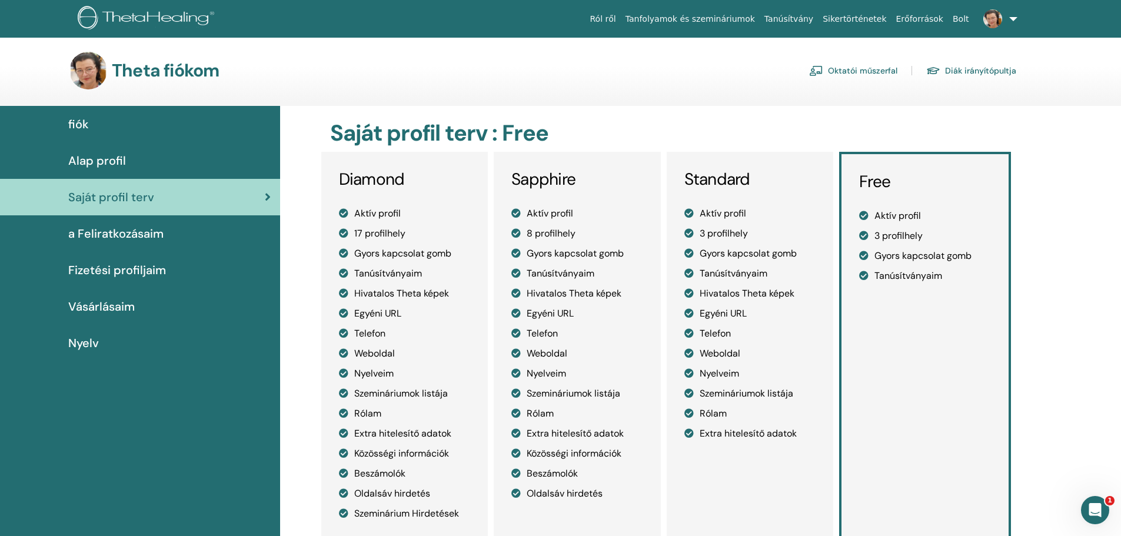
click at [97, 230] on span "a Feliratkozásaim" at bounding box center [115, 234] width 95 height 18
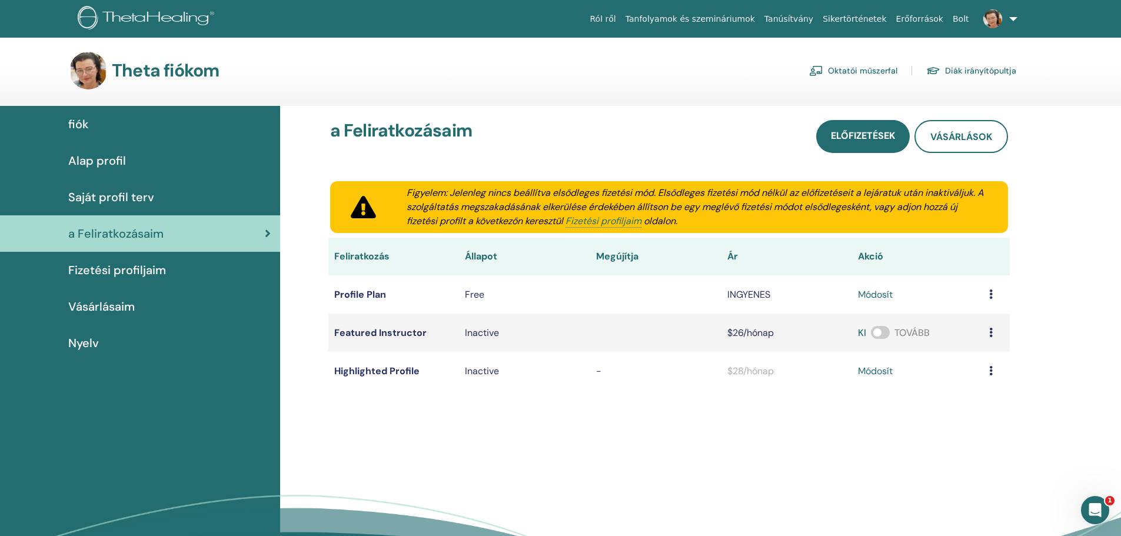
click at [105, 267] on span "Fizetési profiljaim" at bounding box center [117, 270] width 98 height 18
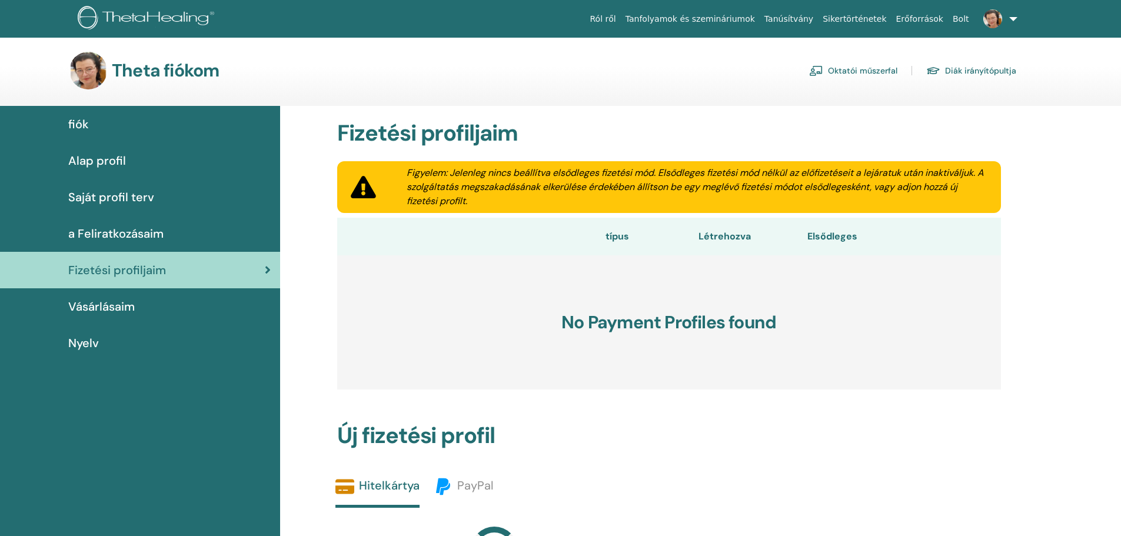
click at [89, 305] on span "Vásárlásaim" at bounding box center [101, 307] width 67 height 18
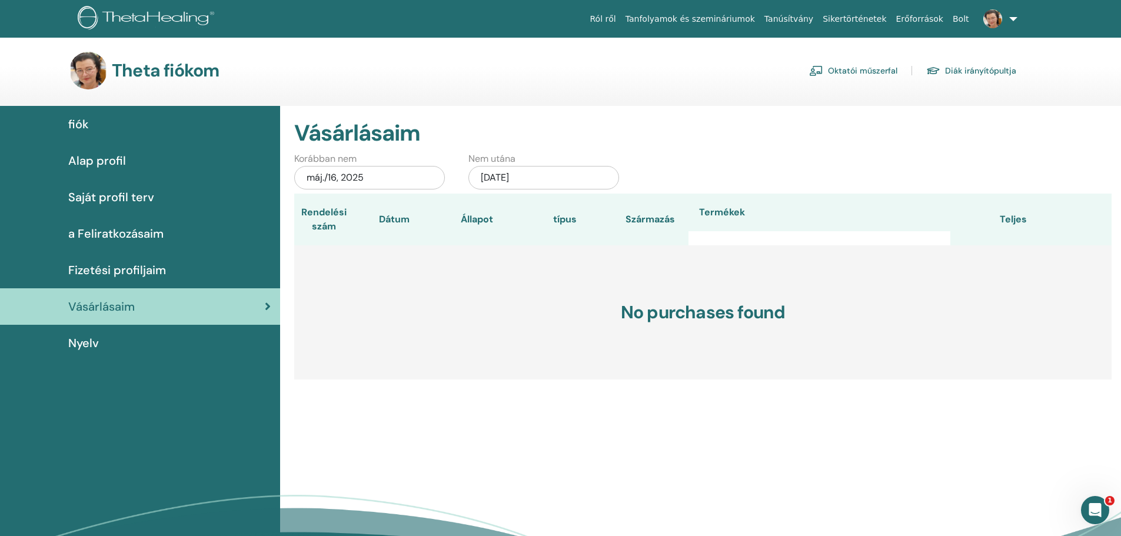
click at [79, 117] on span "fiók" at bounding box center [78, 124] width 21 height 18
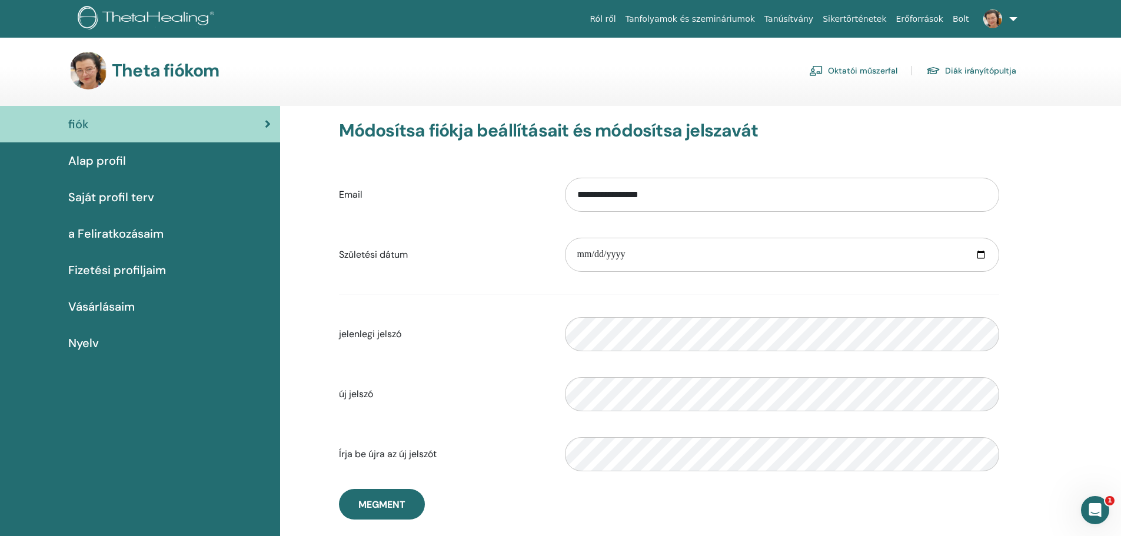
click at [100, 157] on span "Alap profil" at bounding box center [97, 161] width 58 height 18
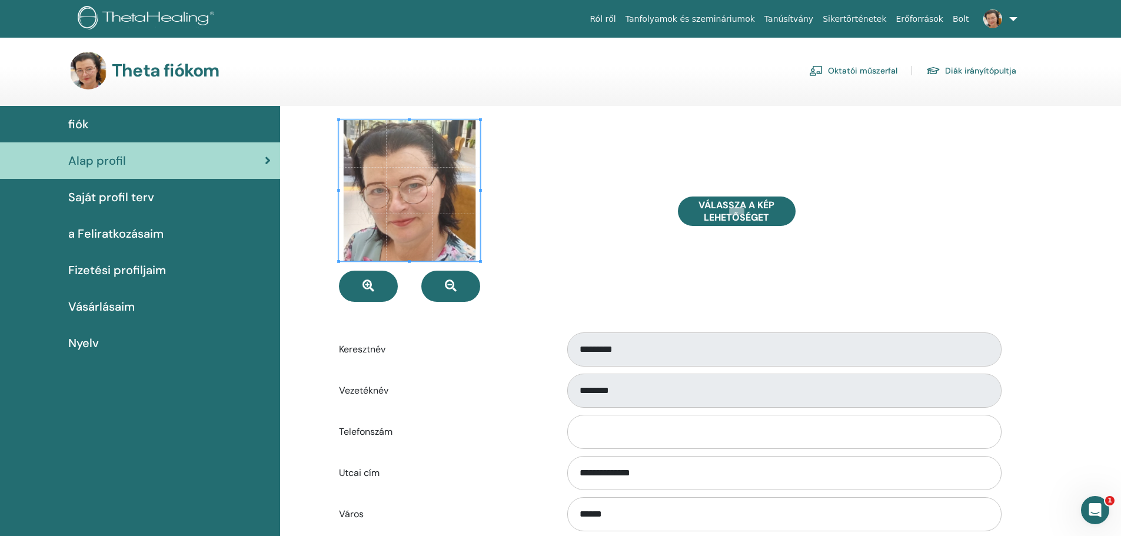
click at [81, 340] on span "Nyelv" at bounding box center [83, 343] width 31 height 18
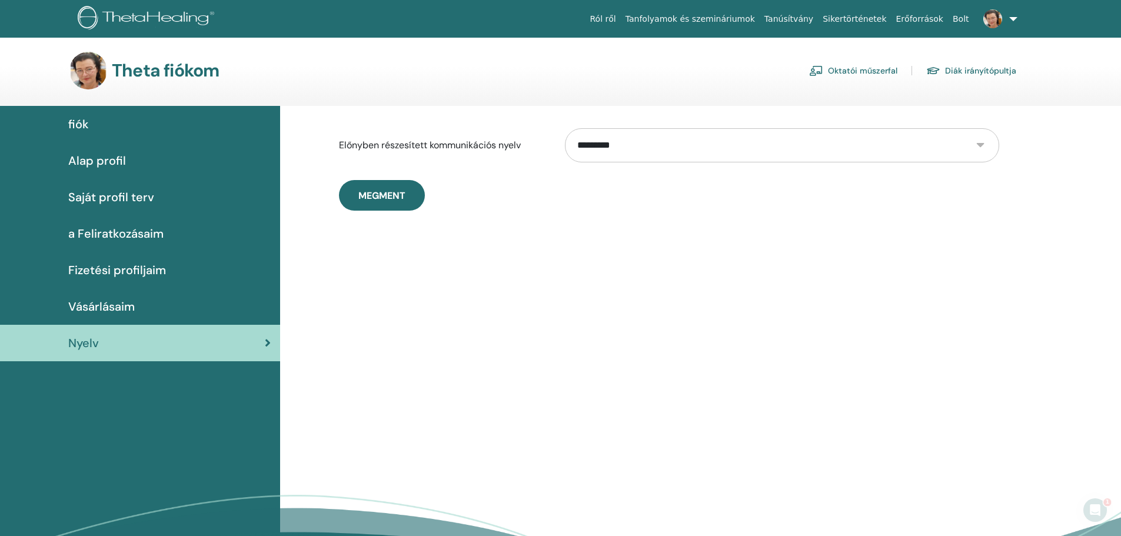
click at [980, 144] on select "**********" at bounding box center [782, 145] width 434 height 34
select select "***"
click at [565, 128] on select "**********" at bounding box center [782, 145] width 434 height 34
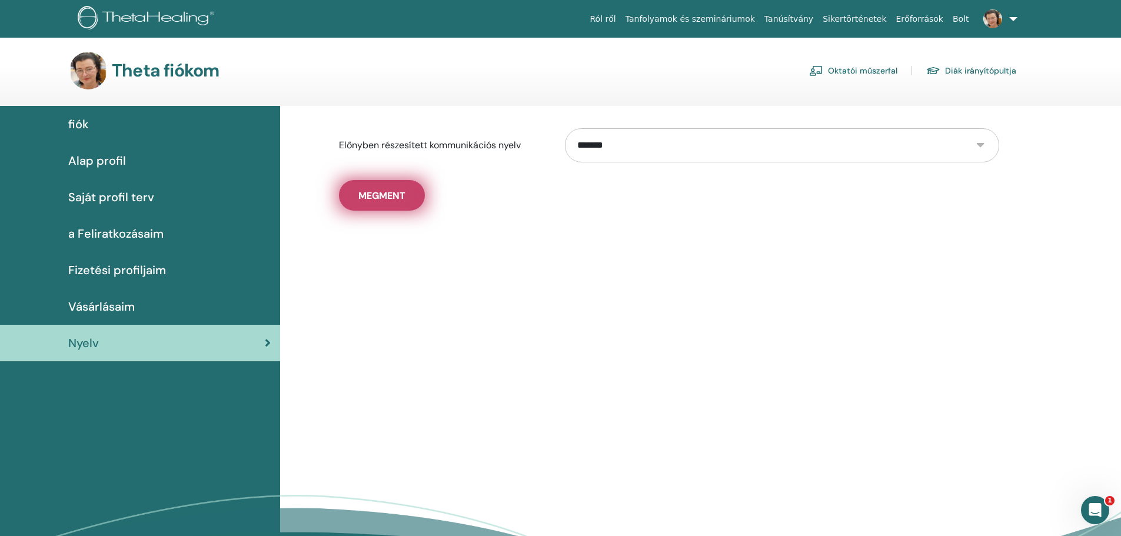
click at [377, 196] on span "Megment" at bounding box center [381, 196] width 47 height 12
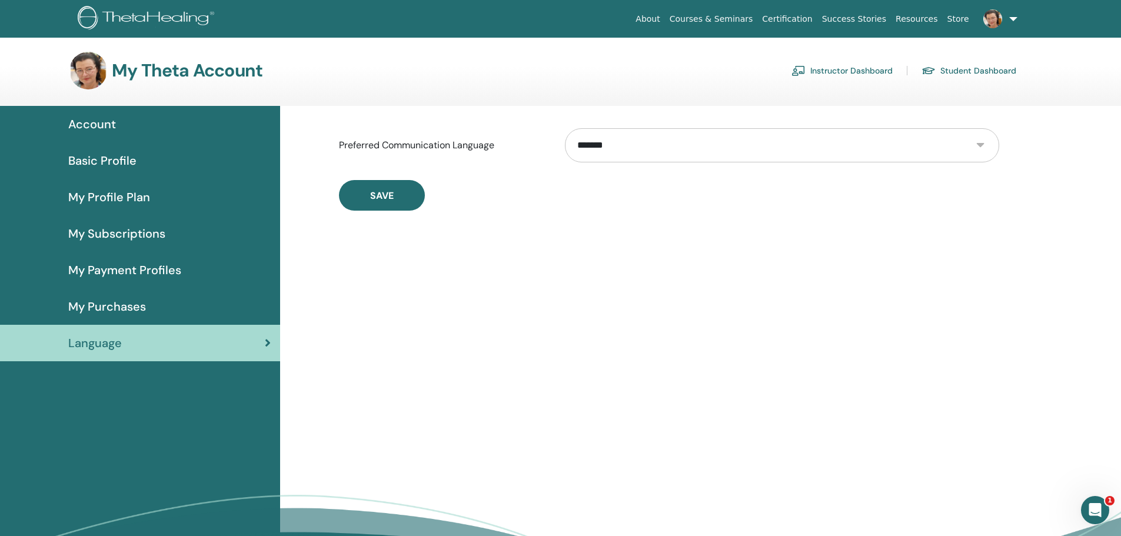
click at [107, 160] on span "Basic Profile" at bounding box center [102, 161] width 68 height 18
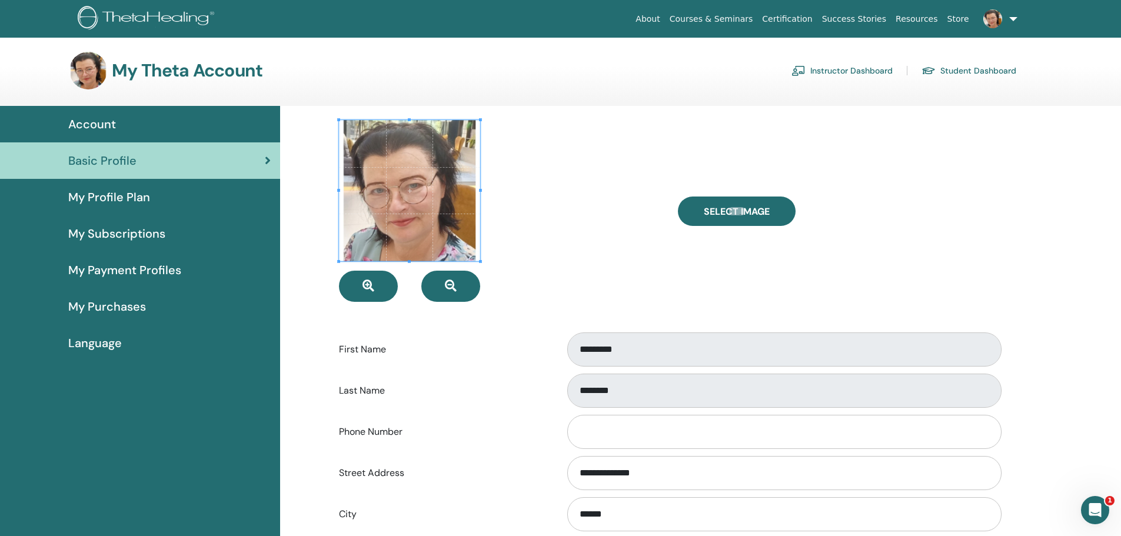
click at [87, 122] on span "Account" at bounding box center [92, 124] width 48 height 18
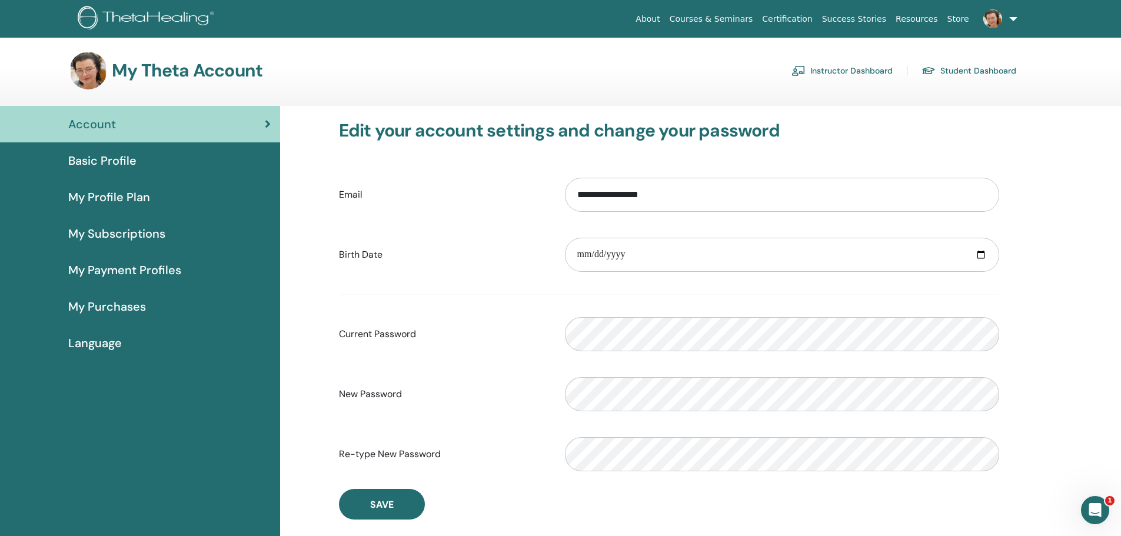
click at [101, 157] on span "Basic Profile" at bounding box center [102, 161] width 68 height 18
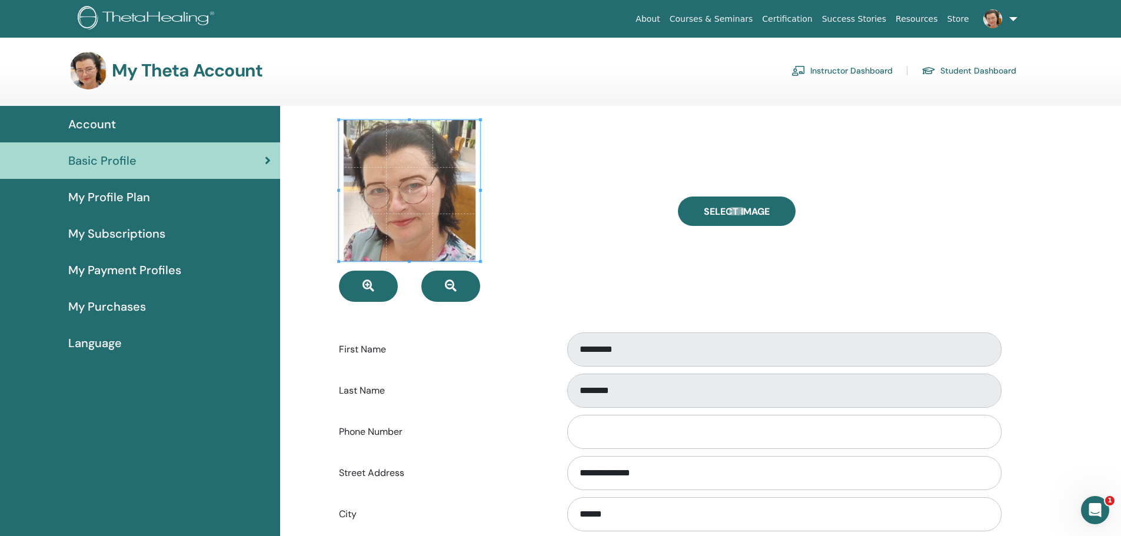
click at [1010, 18] on link at bounding box center [998, 19] width 48 height 38
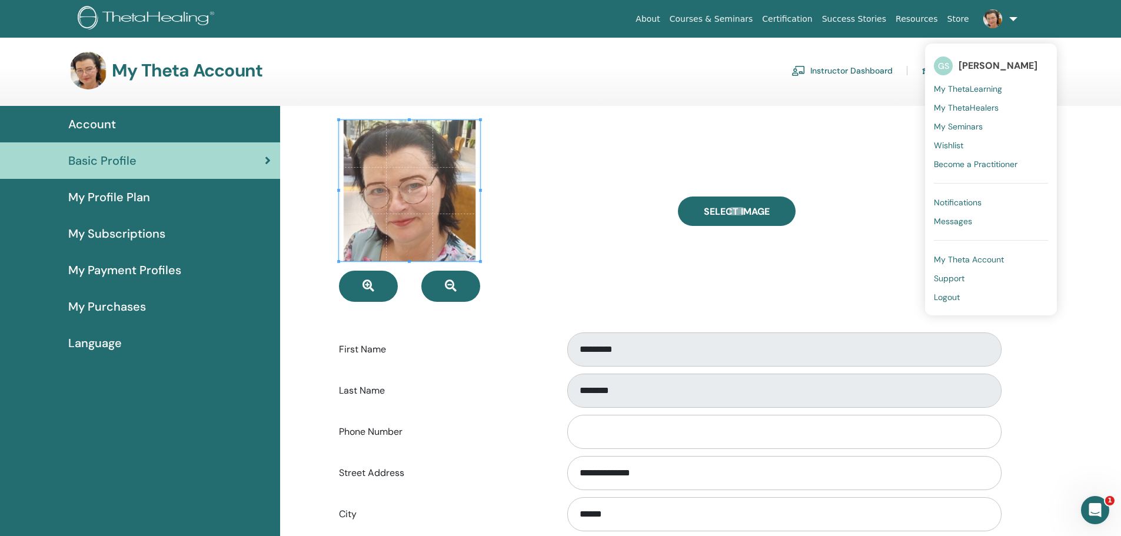
click at [966, 259] on span "My Theta Account" at bounding box center [969, 259] width 70 height 11
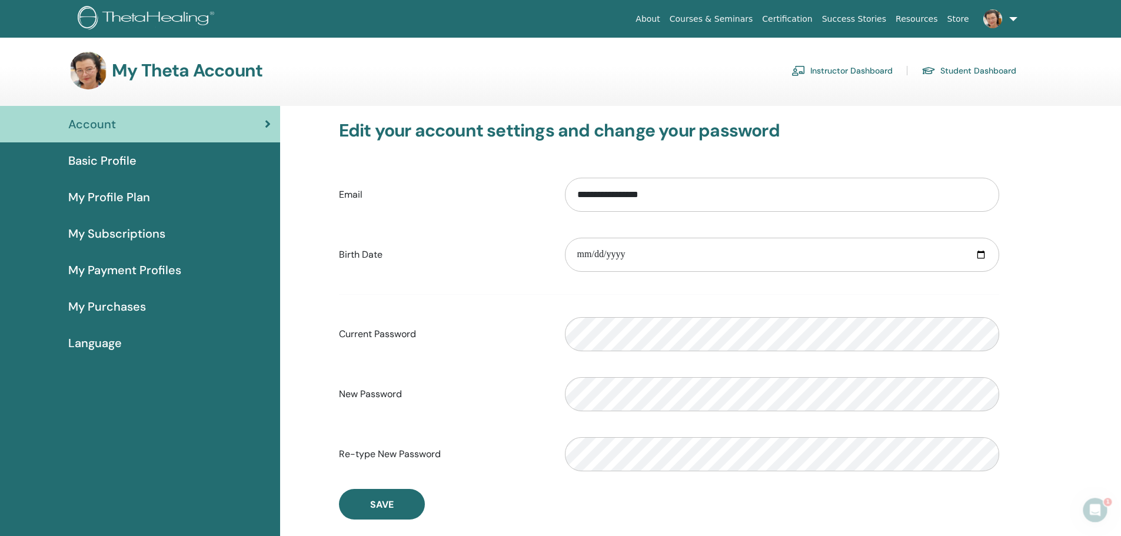
click at [97, 161] on span "Basic Profile" at bounding box center [102, 161] width 68 height 18
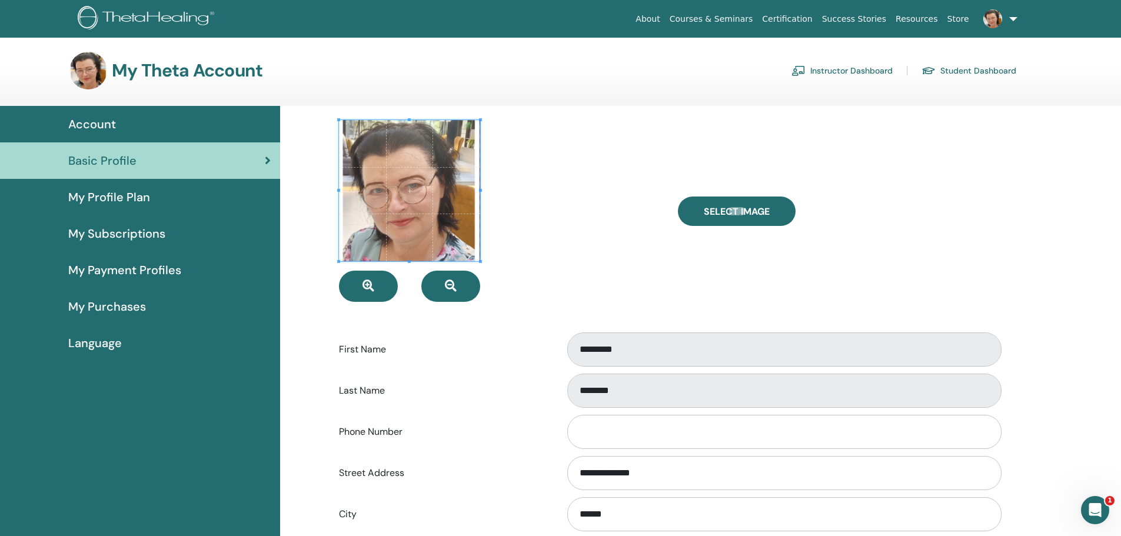
click at [599, 258] on div at bounding box center [499, 211] width 339 height 182
click at [134, 197] on span "My Profile Plan" at bounding box center [109, 197] width 82 height 18
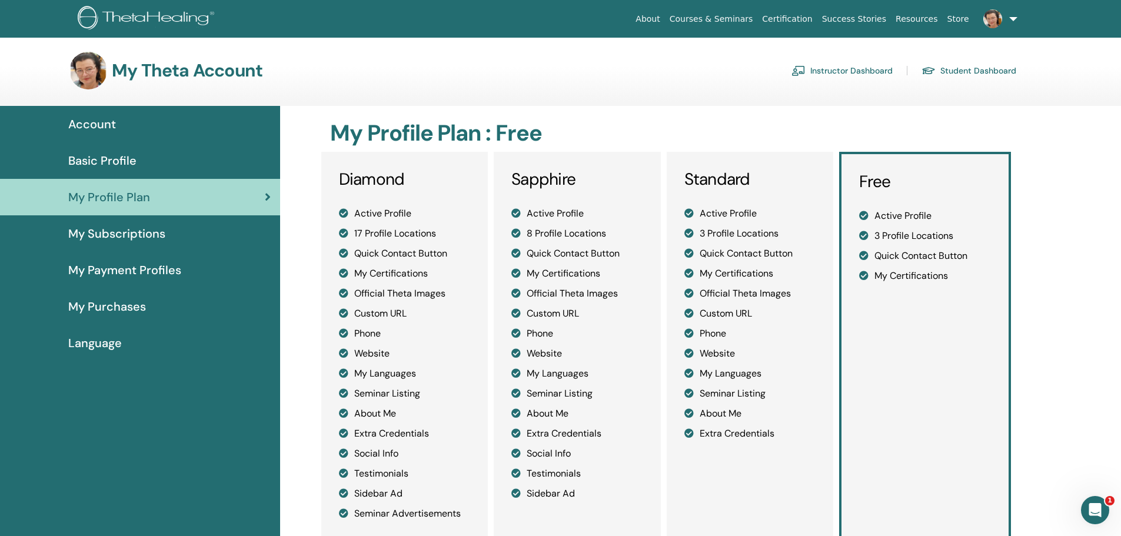
click at [108, 306] on span "My Purchases" at bounding box center [107, 307] width 78 height 18
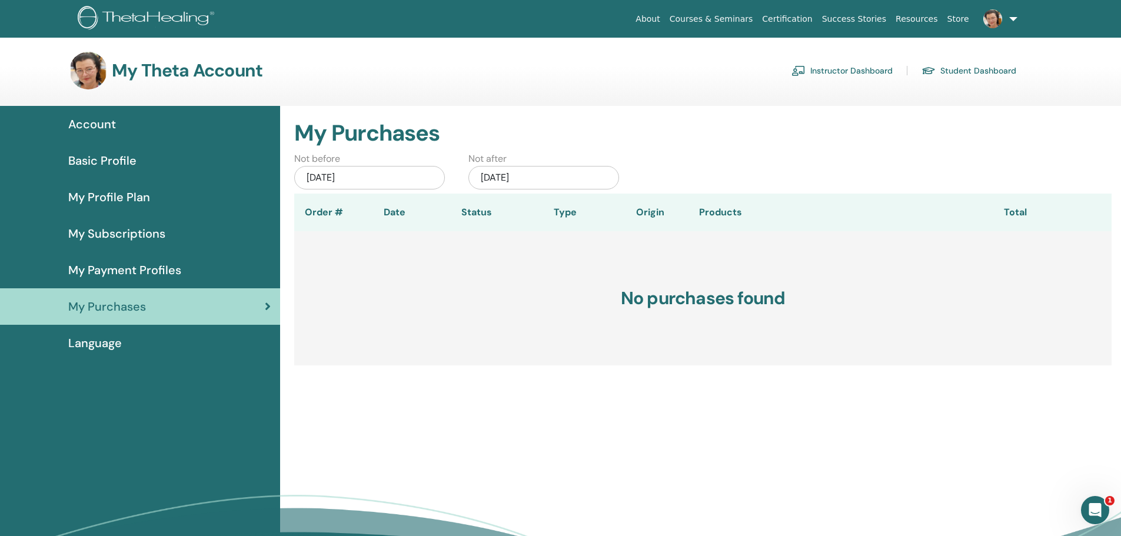
click at [99, 159] on span "Basic Profile" at bounding box center [102, 161] width 68 height 18
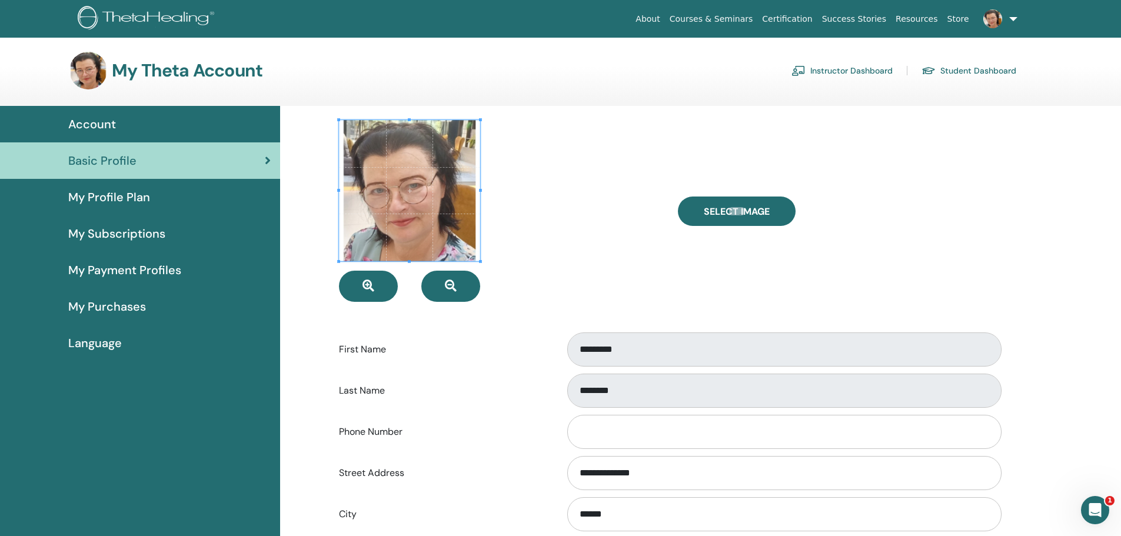
click at [87, 117] on span "Account" at bounding box center [92, 124] width 48 height 18
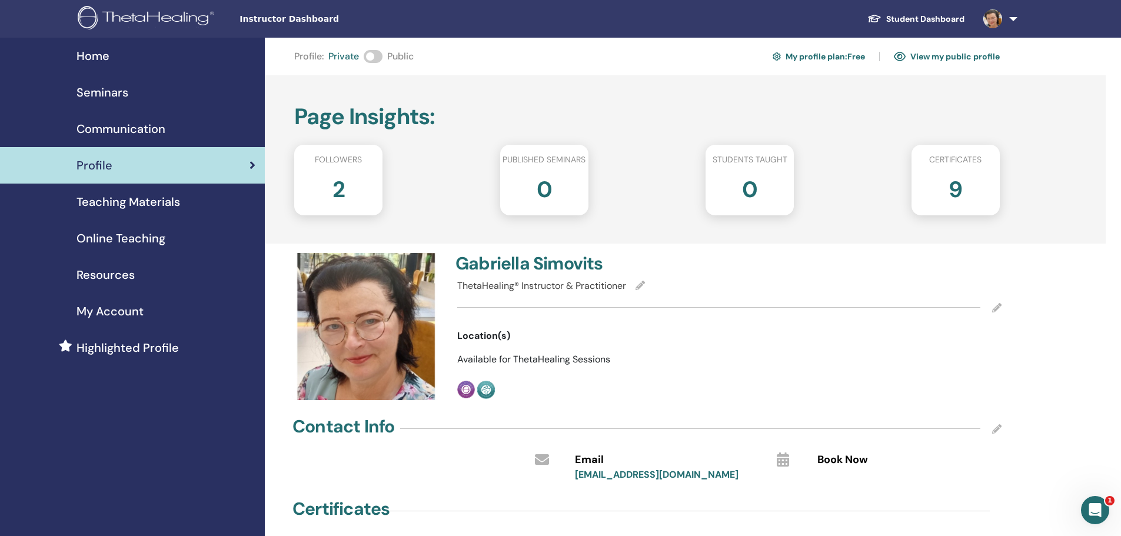
click at [1012, 18] on link at bounding box center [998, 19] width 48 height 38
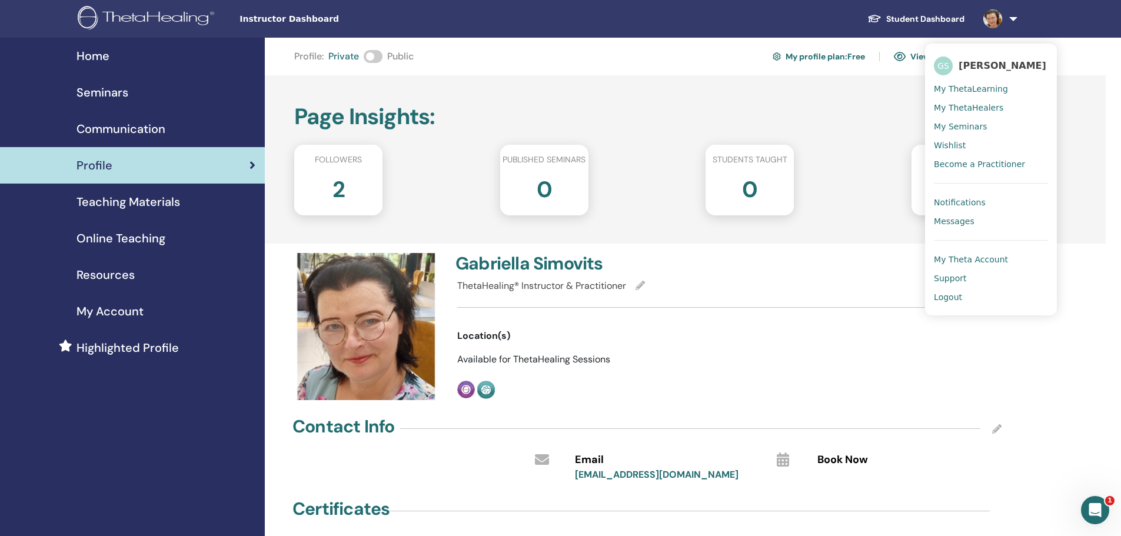
click at [510, 94] on div "Page Insights : Followers 2 Published seminars 0 Students taught 0 Certificates…" at bounding box center [685, 159] width 841 height 168
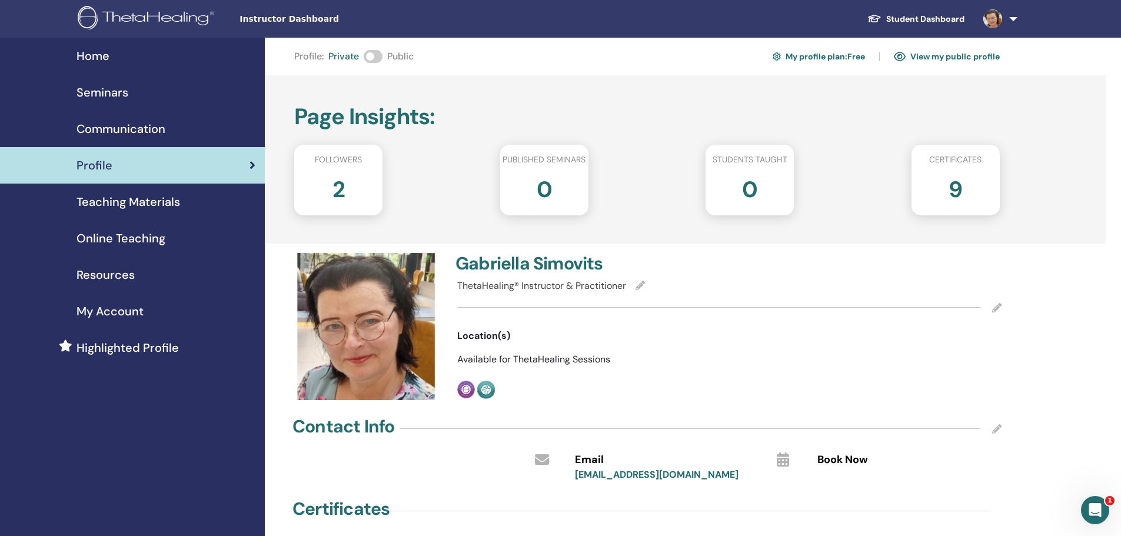
click at [377, 56] on span at bounding box center [373, 56] width 19 height 13
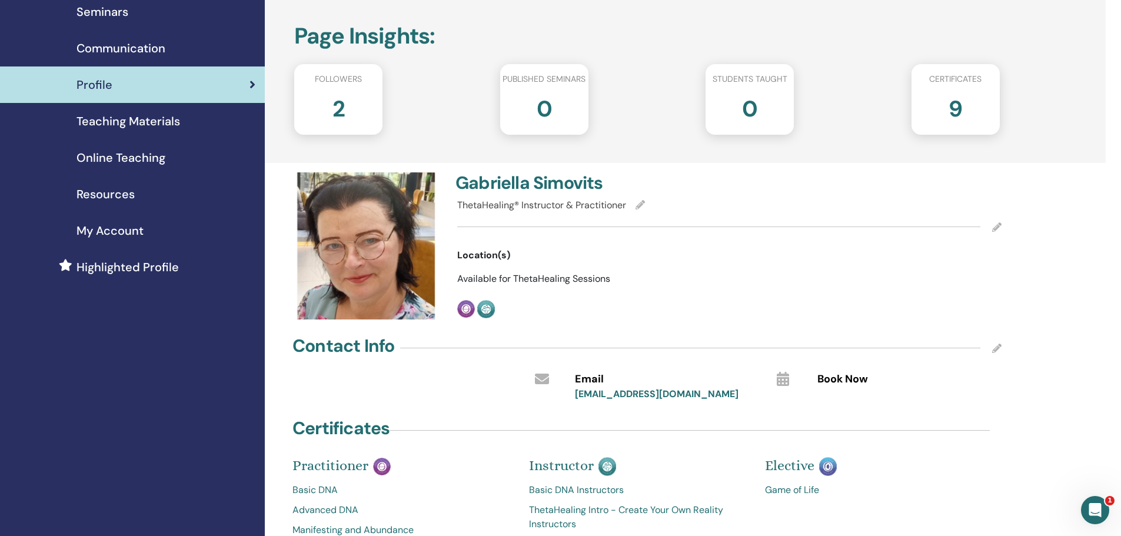
scroll to position [78, 0]
